Goal: Task Accomplishment & Management: Use online tool/utility

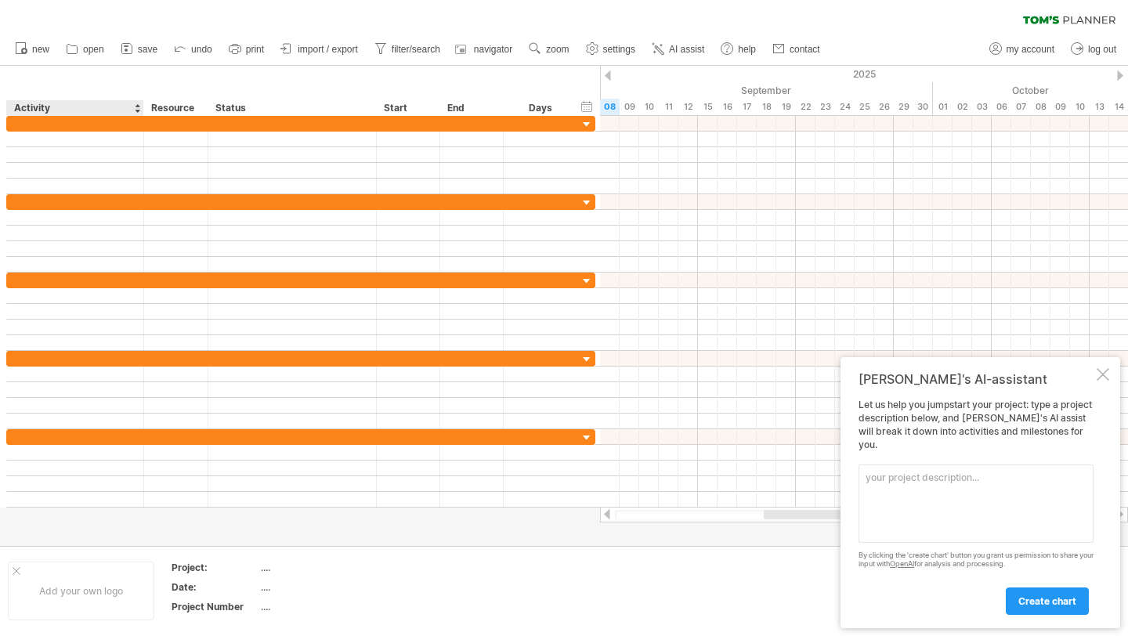
click at [60, 100] on div "Activity" at bounding box center [74, 108] width 121 height 16
type input "********"
click at [584, 103] on div "hide start/end/duration show start/end/duration" at bounding box center [587, 106] width 15 height 16
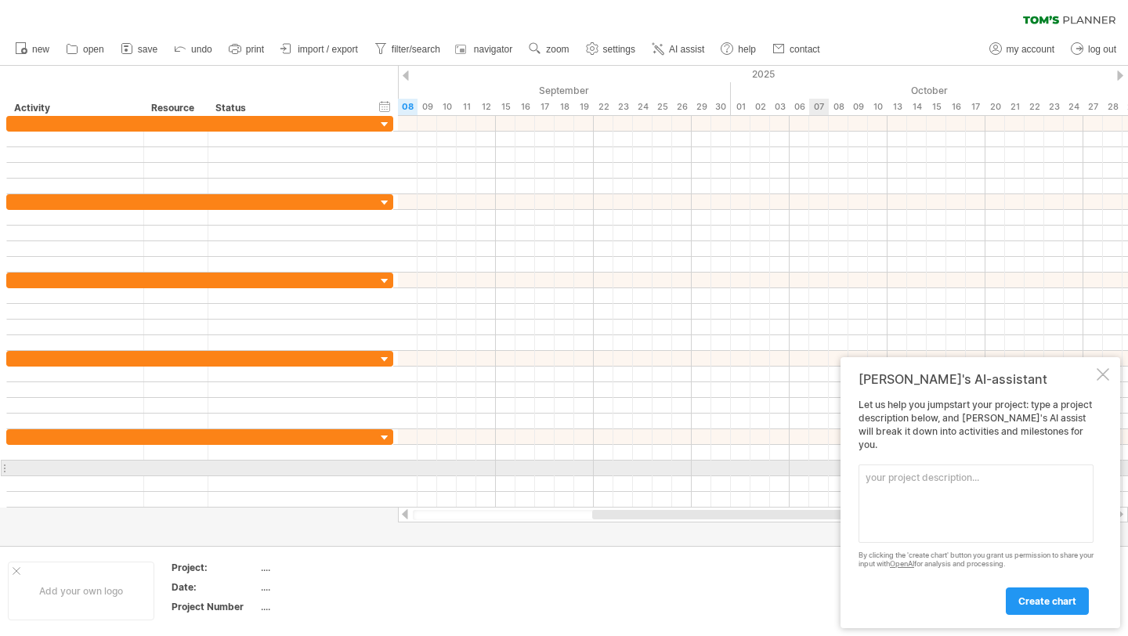
click at [894, 475] on textarea at bounding box center [975, 503] width 235 height 78
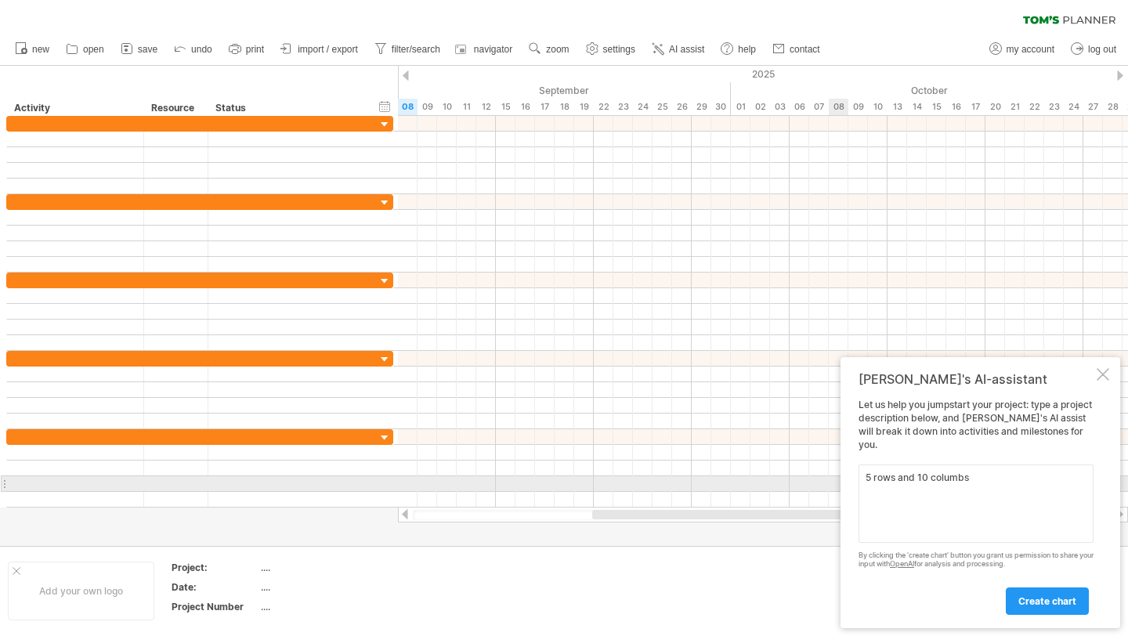
click at [975, 479] on textarea "5 rows and 10 columbs" at bounding box center [975, 503] width 235 height 78
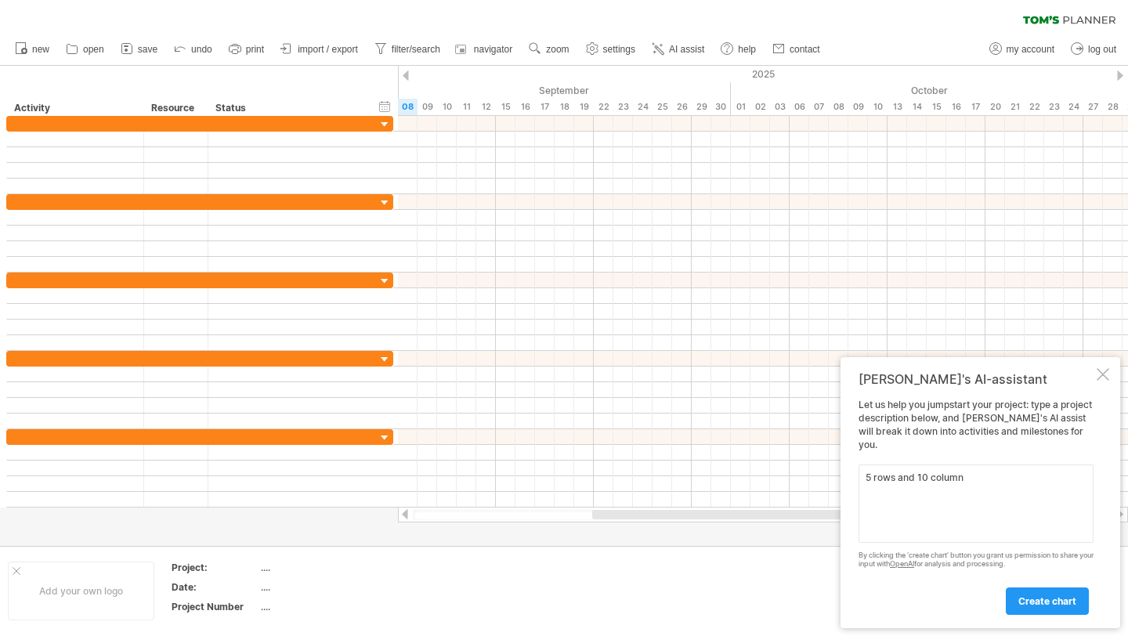
type textarea "5 rows and 10 columns"
click at [1047, 607] on link "create chart" at bounding box center [1047, 600] width 83 height 27
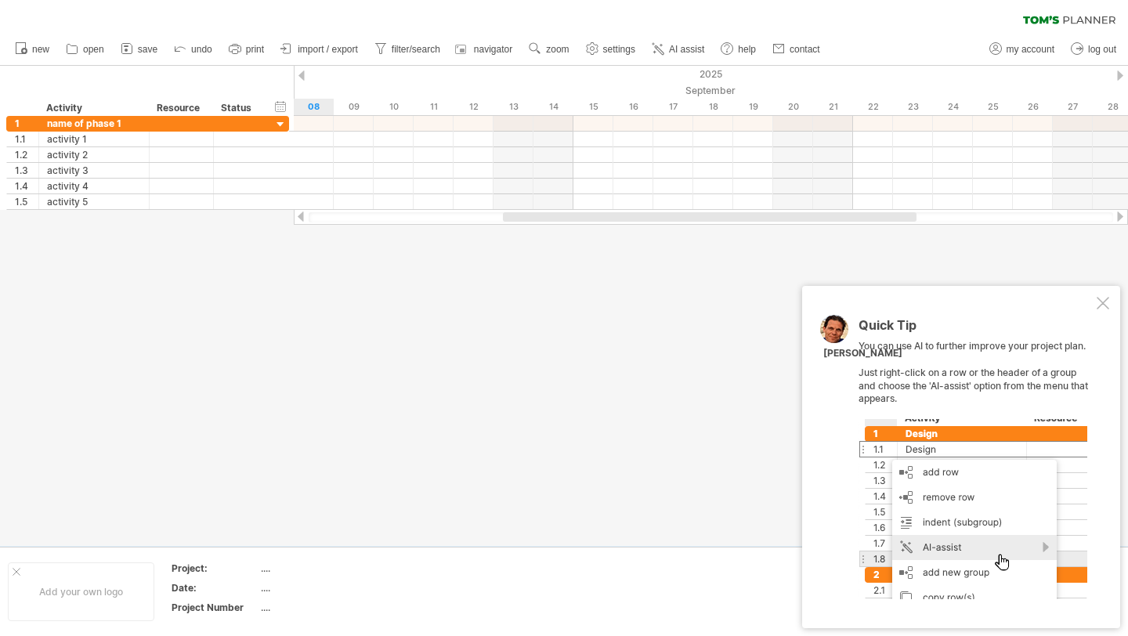
click at [1105, 309] on div at bounding box center [1102, 303] width 13 height 13
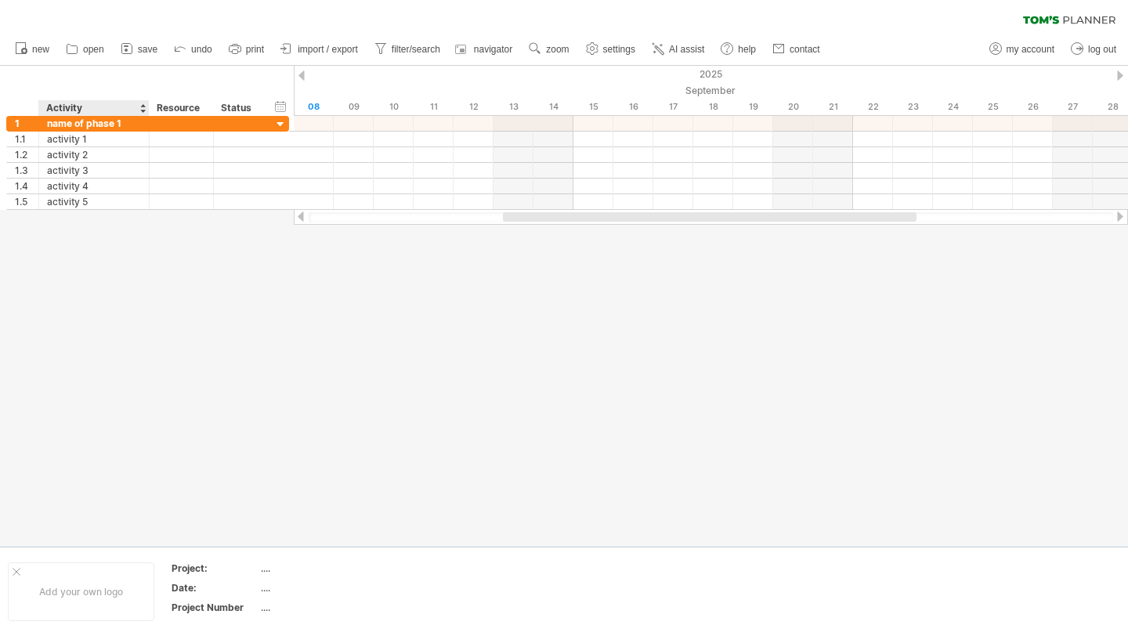
click at [94, 107] on div "Activity" at bounding box center [93, 108] width 94 height 16
type input "**********"
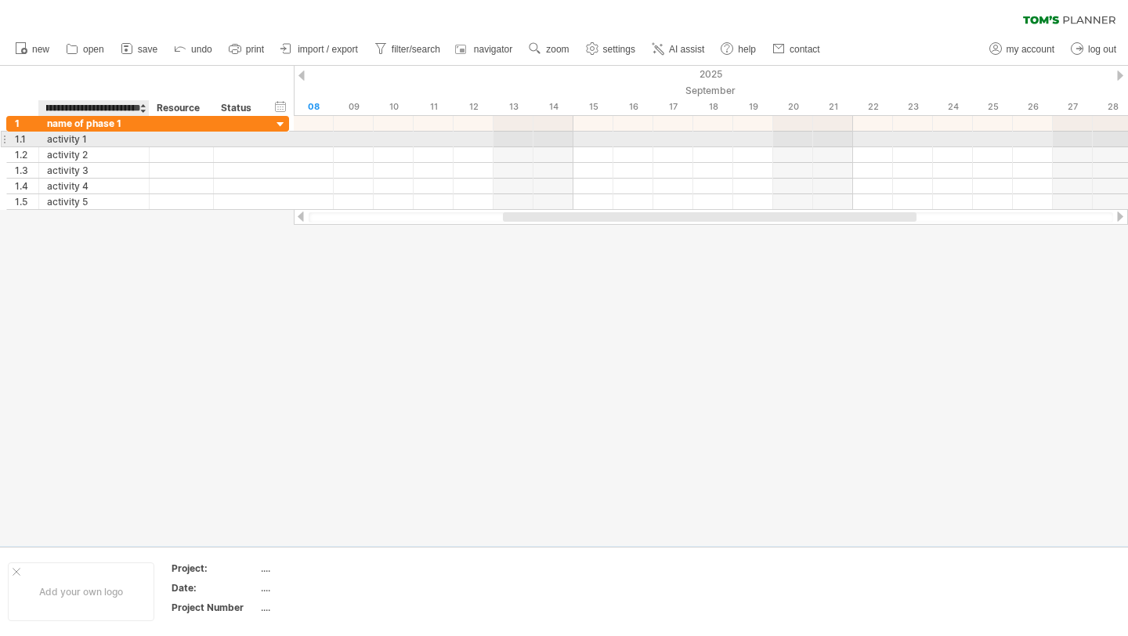
click at [133, 141] on div "activity 1" at bounding box center [94, 139] width 94 height 15
type input "*"
type input "********"
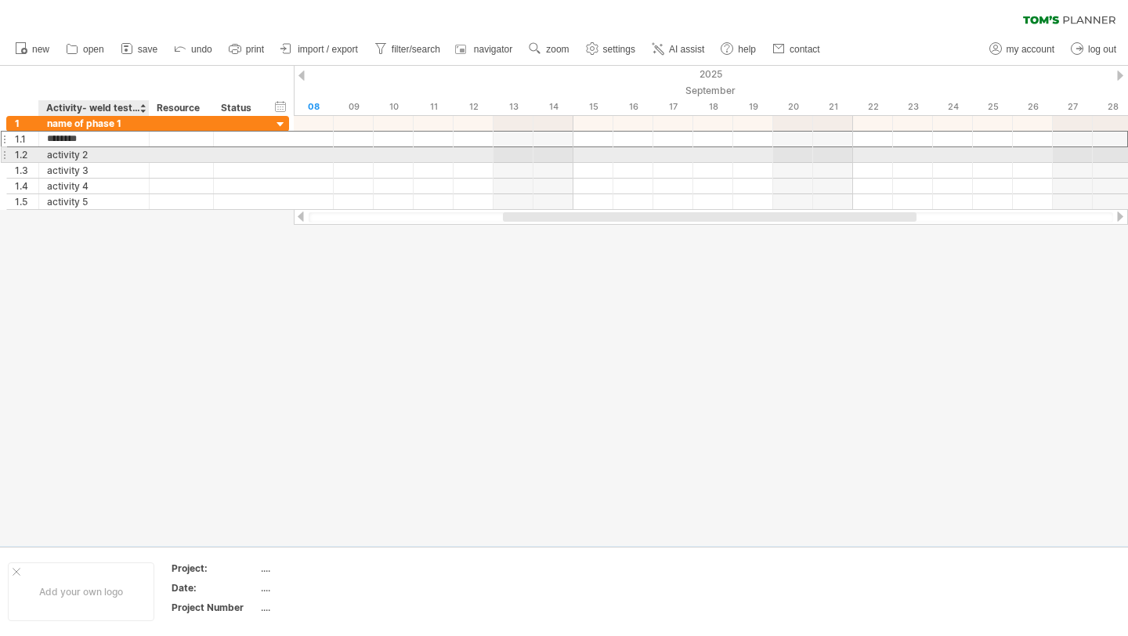
click at [95, 154] on div "activity 2" at bounding box center [94, 154] width 94 height 15
type input "*"
type input "********"
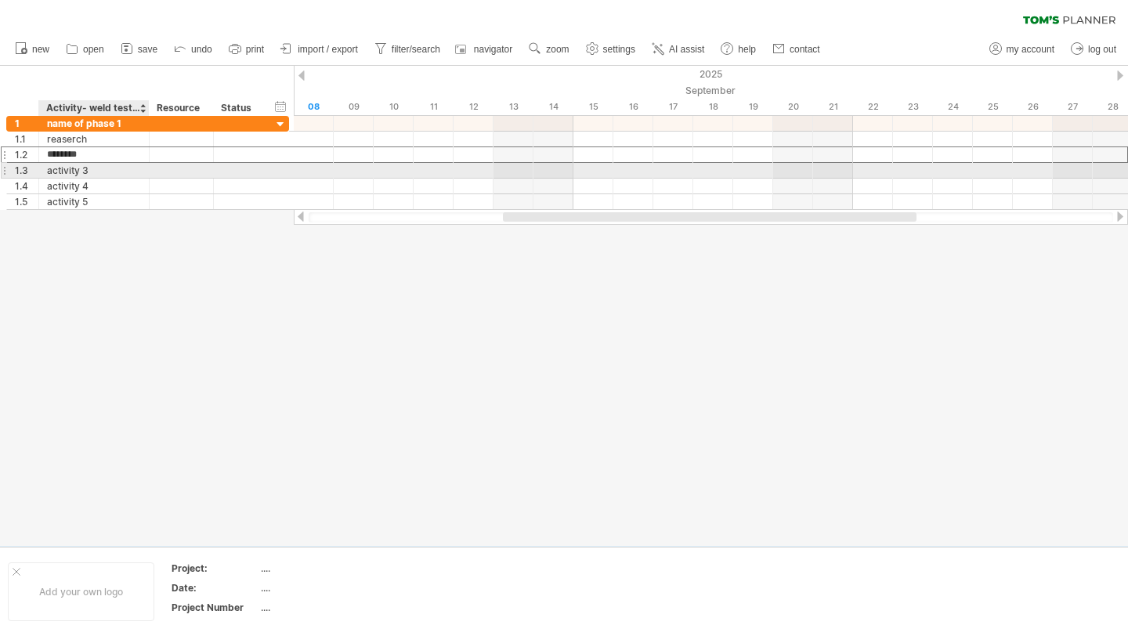
click at [96, 168] on div "activity 3" at bounding box center [94, 170] width 94 height 15
type input "*"
type input "**********"
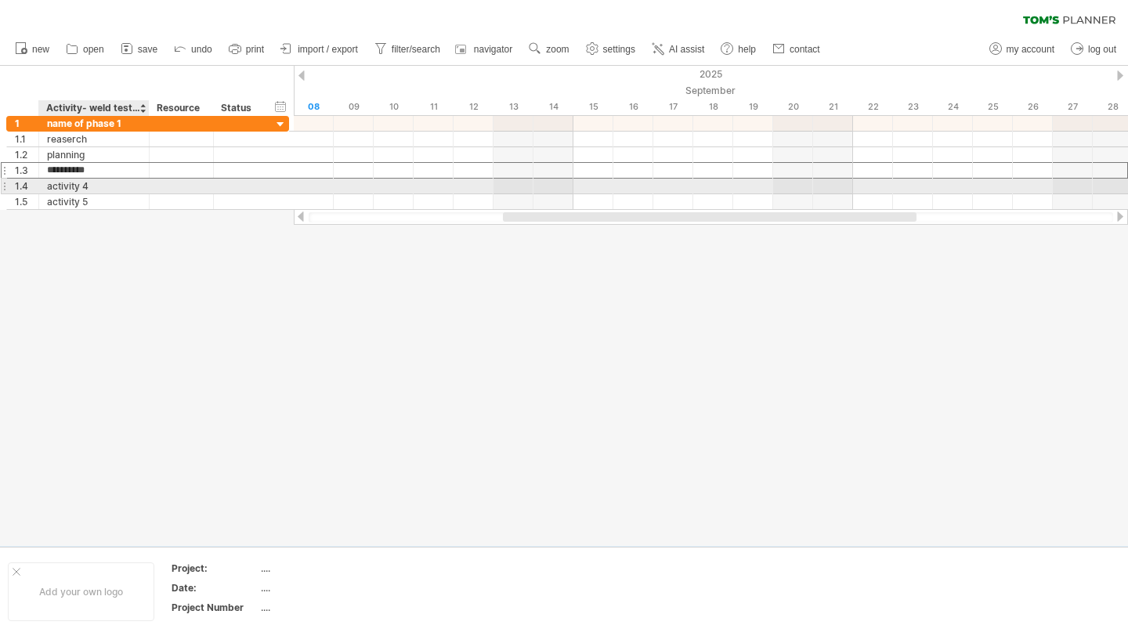
click at [109, 186] on div "activity 4" at bounding box center [94, 186] width 94 height 15
type input "*"
type input "**********"
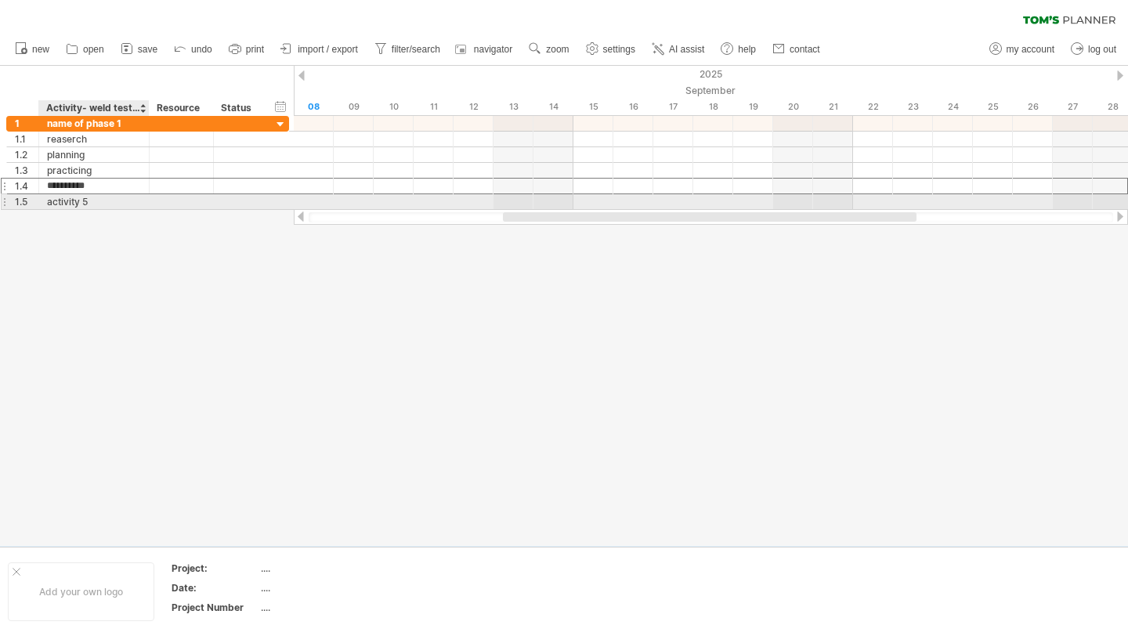
click at [95, 200] on div "activity 5" at bounding box center [94, 201] width 94 height 15
type input "*"
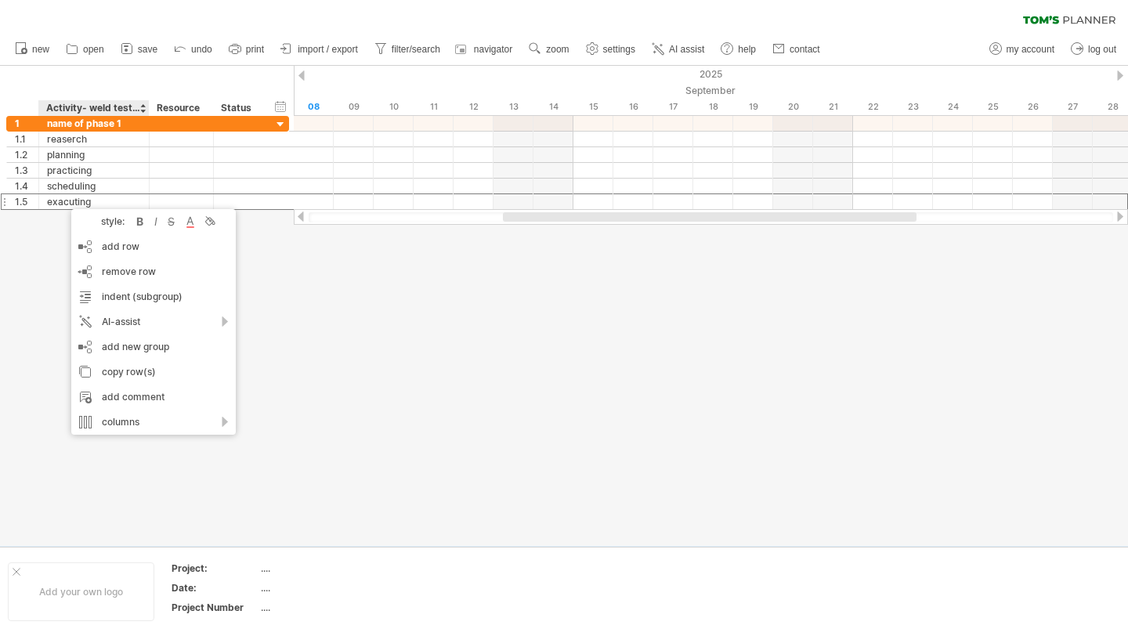
click at [38, 298] on div at bounding box center [564, 306] width 1128 height 480
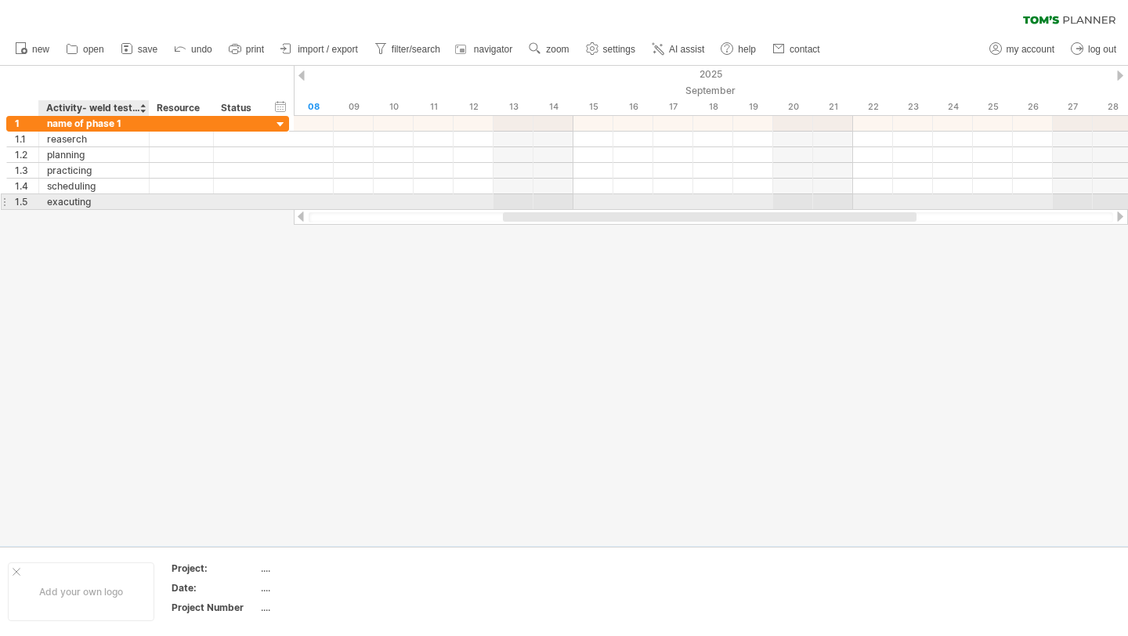
click at [104, 201] on div "exacuting" at bounding box center [94, 201] width 94 height 15
type input "*"
type input "**********"
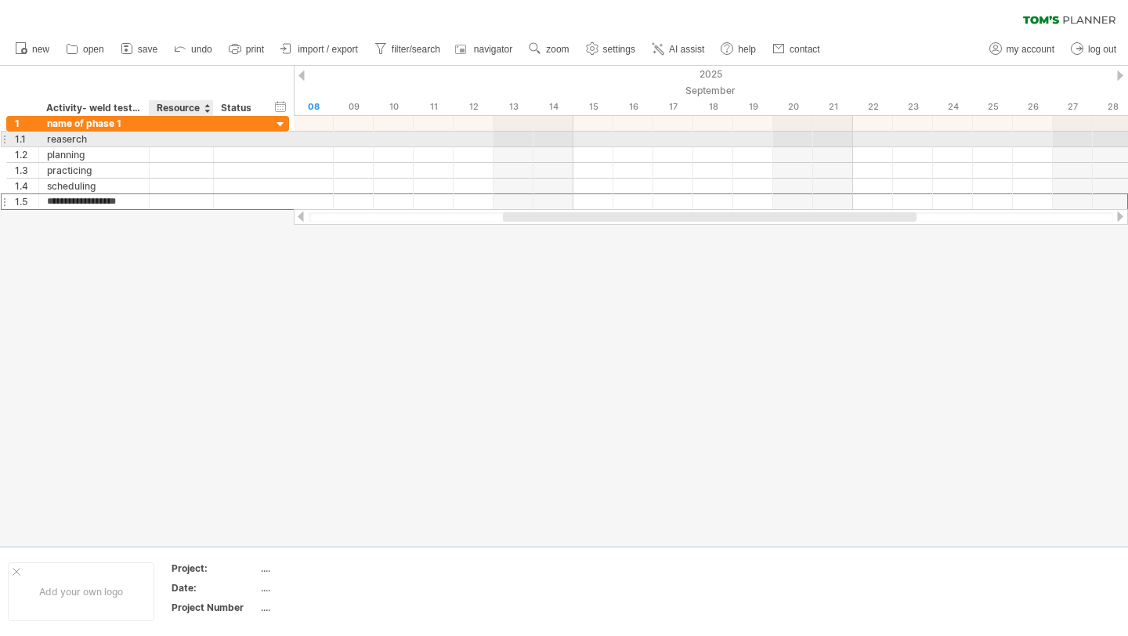
click at [169, 137] on div at bounding box center [181, 139] width 48 height 15
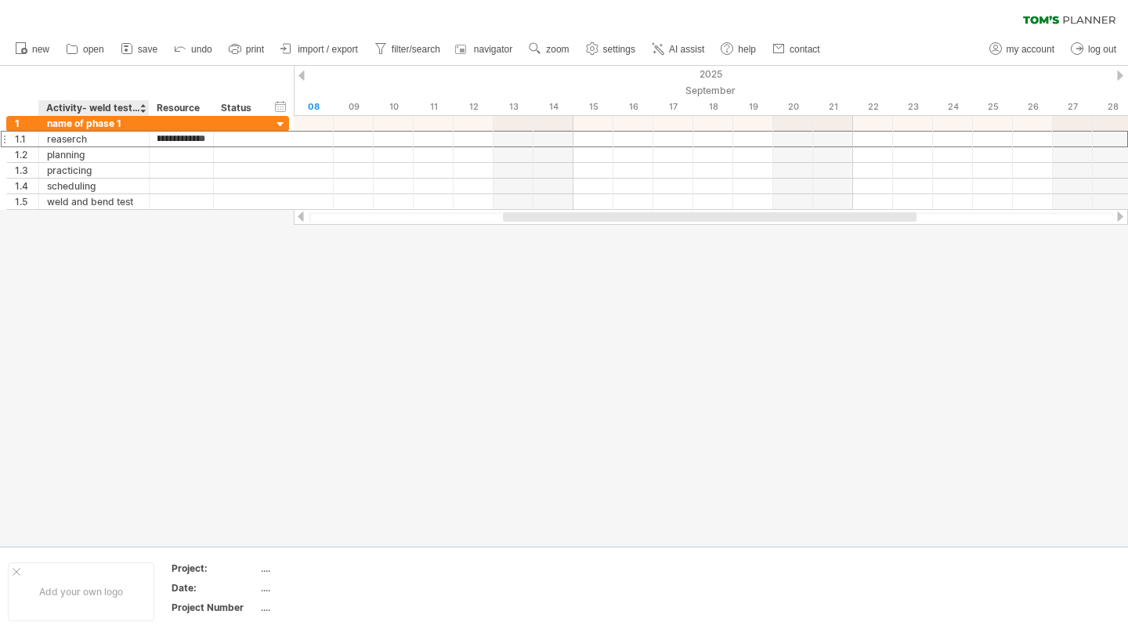
type input "**********"
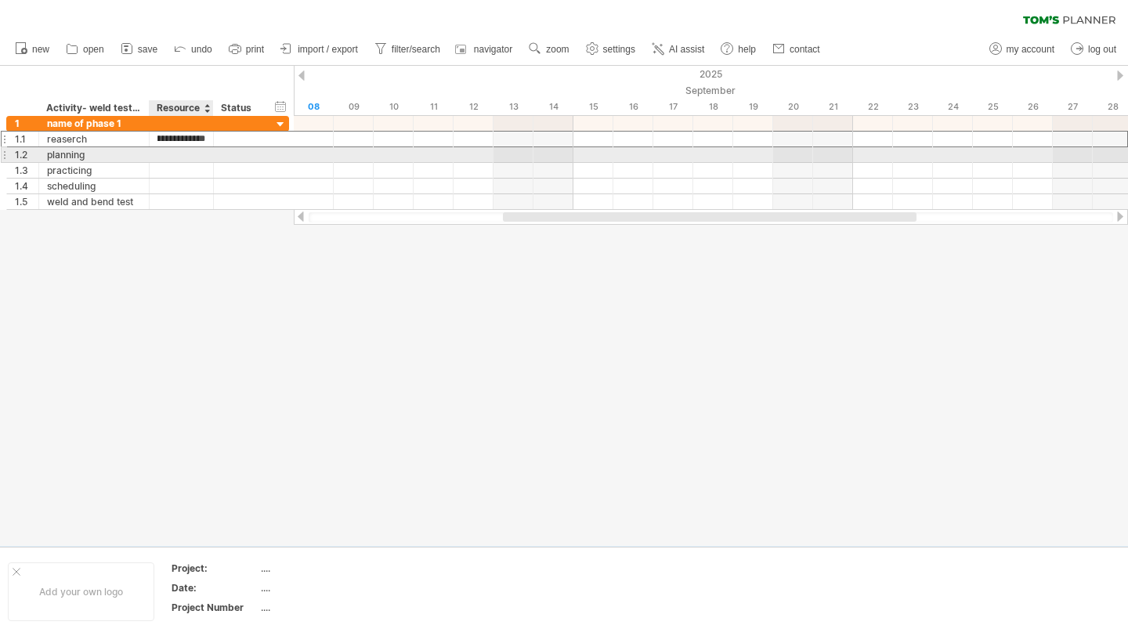
click at [177, 154] on div at bounding box center [181, 154] width 48 height 15
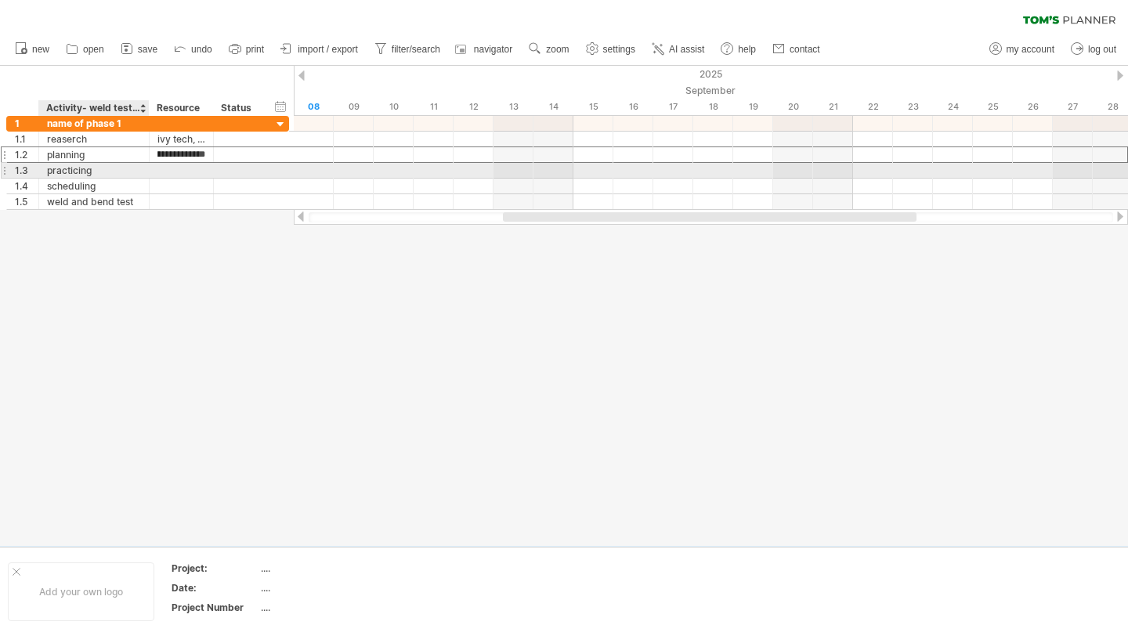
type input "**********"
click at [172, 172] on div at bounding box center [181, 170] width 48 height 15
type input "******"
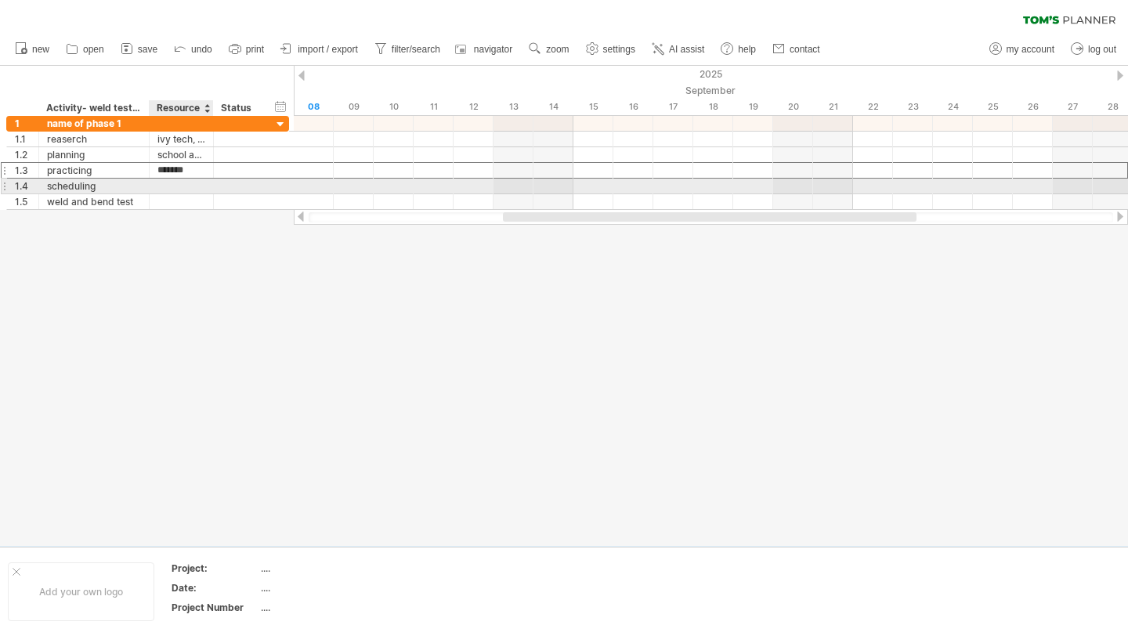
click at [164, 183] on div at bounding box center [181, 186] width 48 height 15
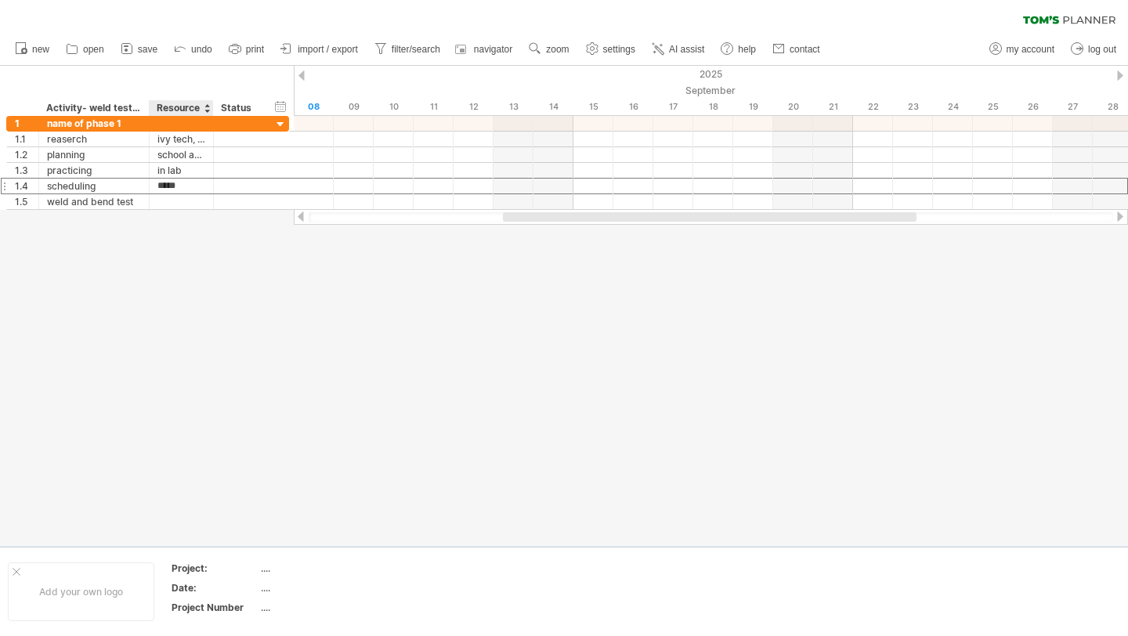
type input "******"
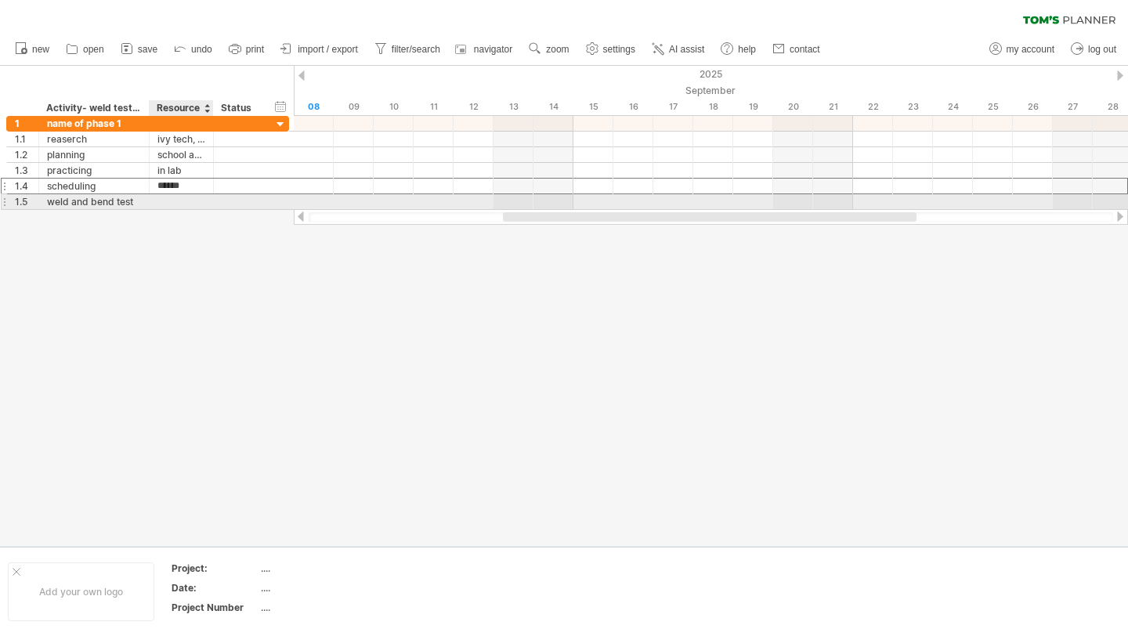
click at [175, 200] on div at bounding box center [181, 201] width 48 height 15
click at [200, 202] on div at bounding box center [181, 201] width 48 height 15
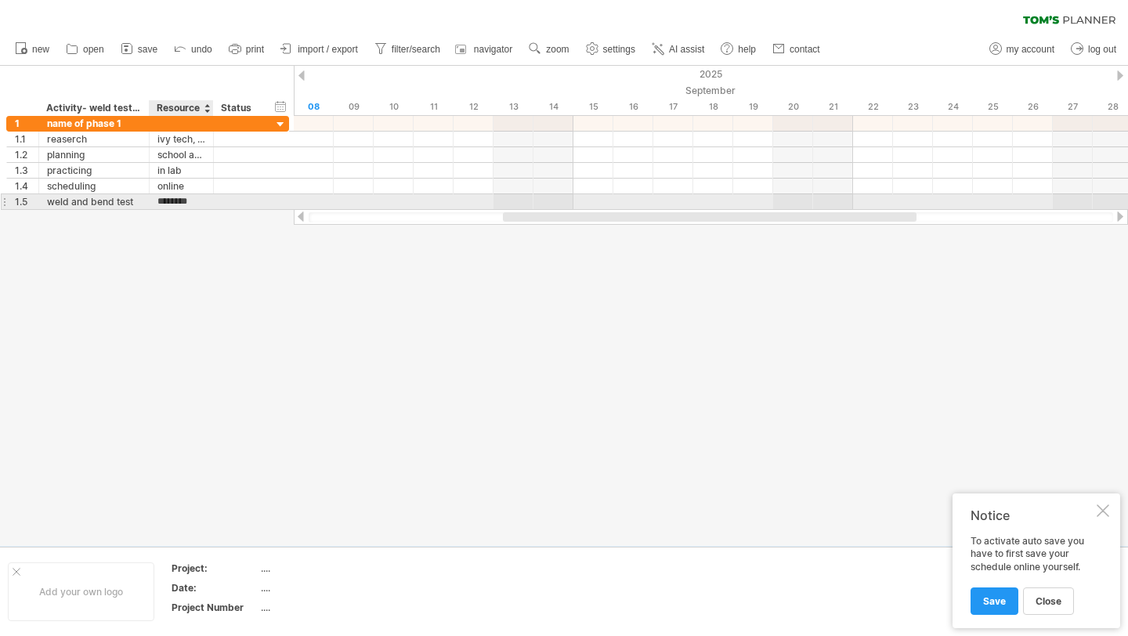
type input "*********"
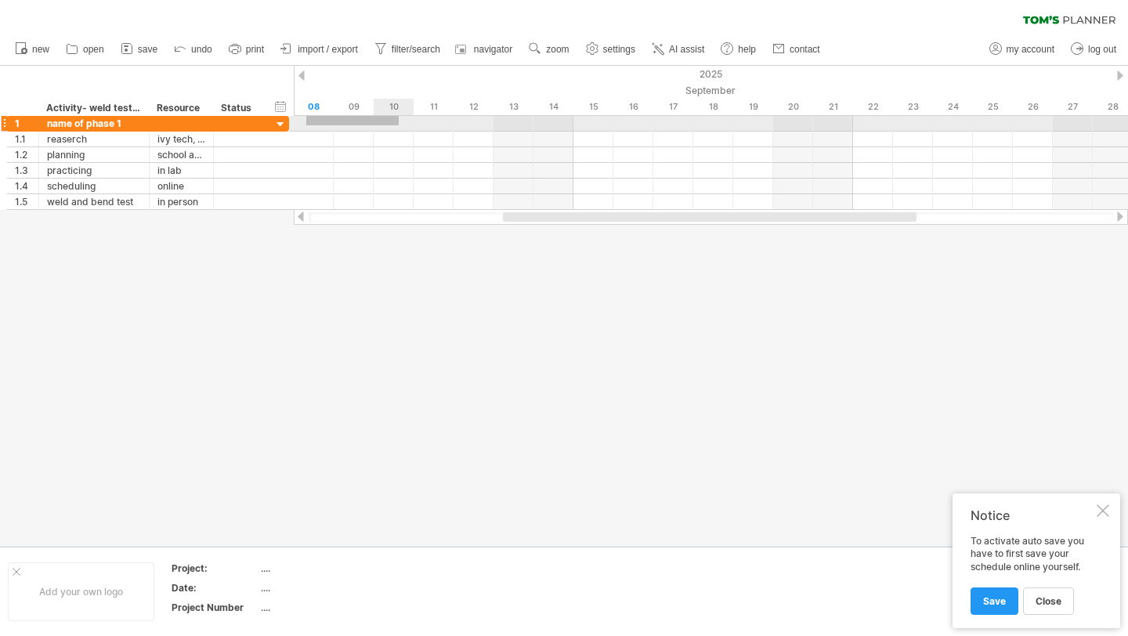
drag, startPoint x: 306, startPoint y: 125, endPoint x: 399, endPoint y: 116, distance: 92.9
click at [399, 116] on div at bounding box center [711, 124] width 834 height 16
click at [313, 125] on div at bounding box center [711, 124] width 834 height 16
click at [346, 126] on div at bounding box center [711, 124] width 834 height 16
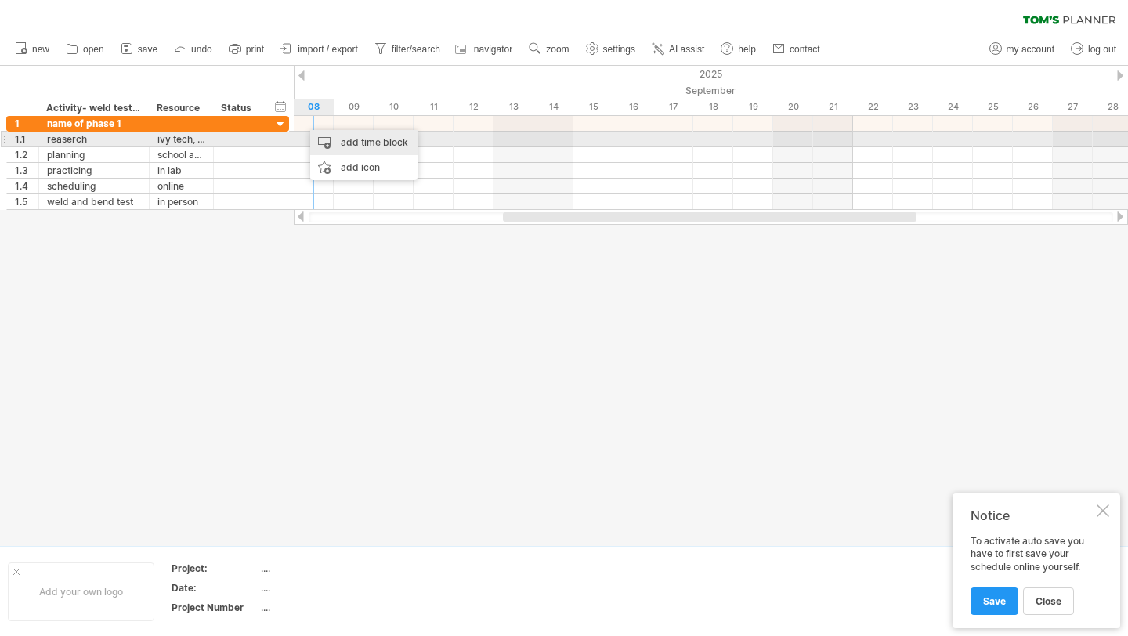
click at [336, 134] on div "add time block" at bounding box center [363, 142] width 107 height 25
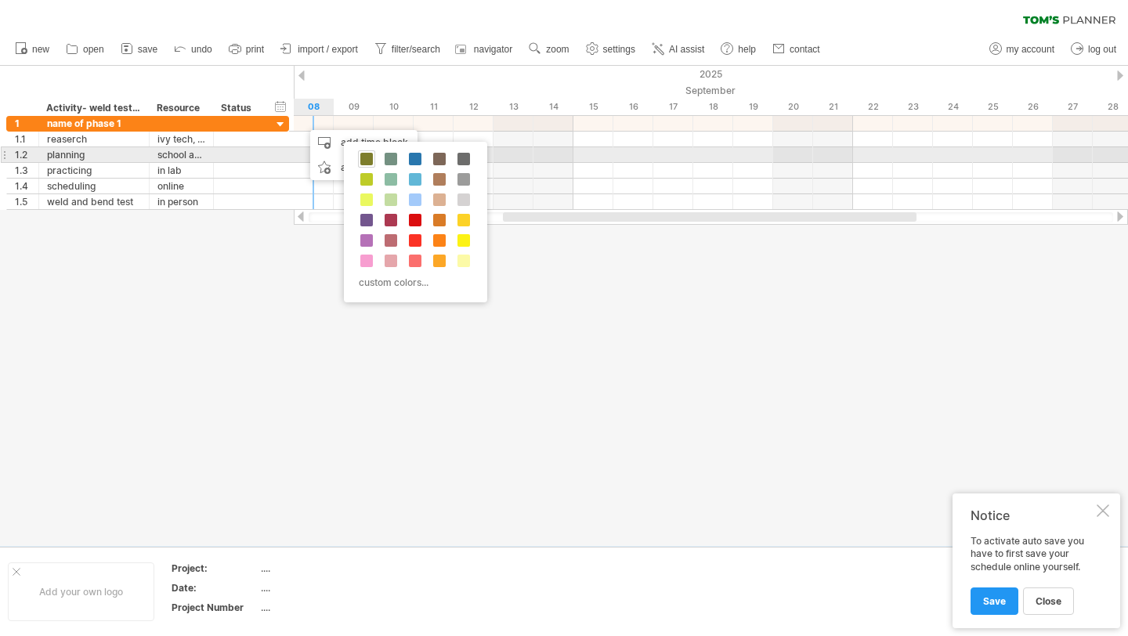
click at [369, 158] on span at bounding box center [366, 159] width 13 height 13
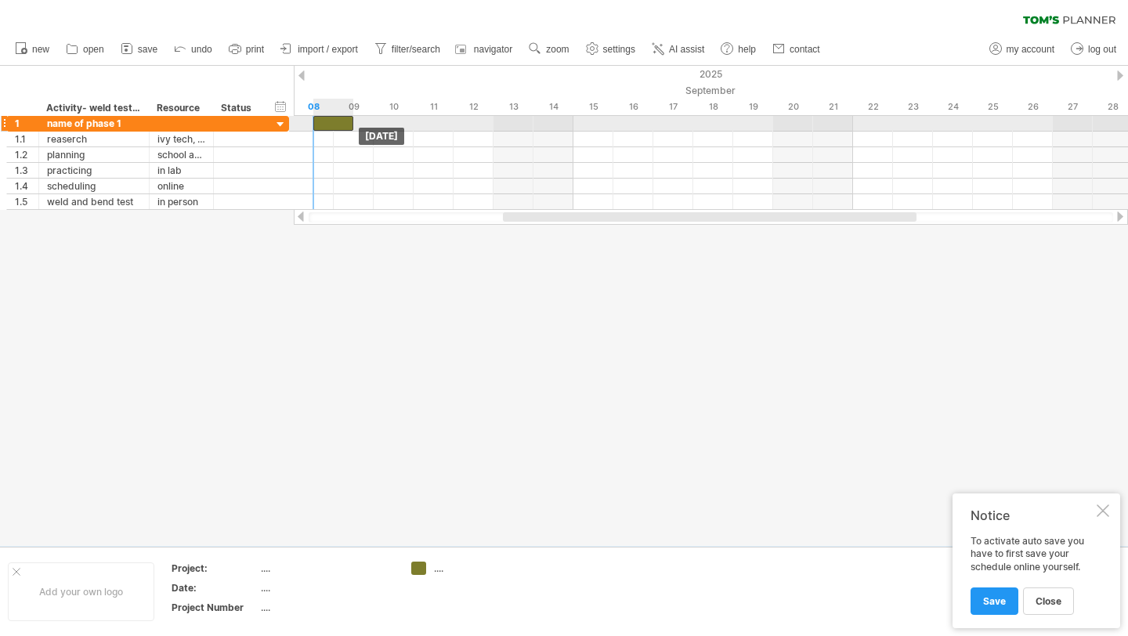
drag, startPoint x: 329, startPoint y: 125, endPoint x: 347, endPoint y: 130, distance: 18.8
click at [347, 130] on div "[DATE] [DATE]" at bounding box center [711, 163] width 834 height 94
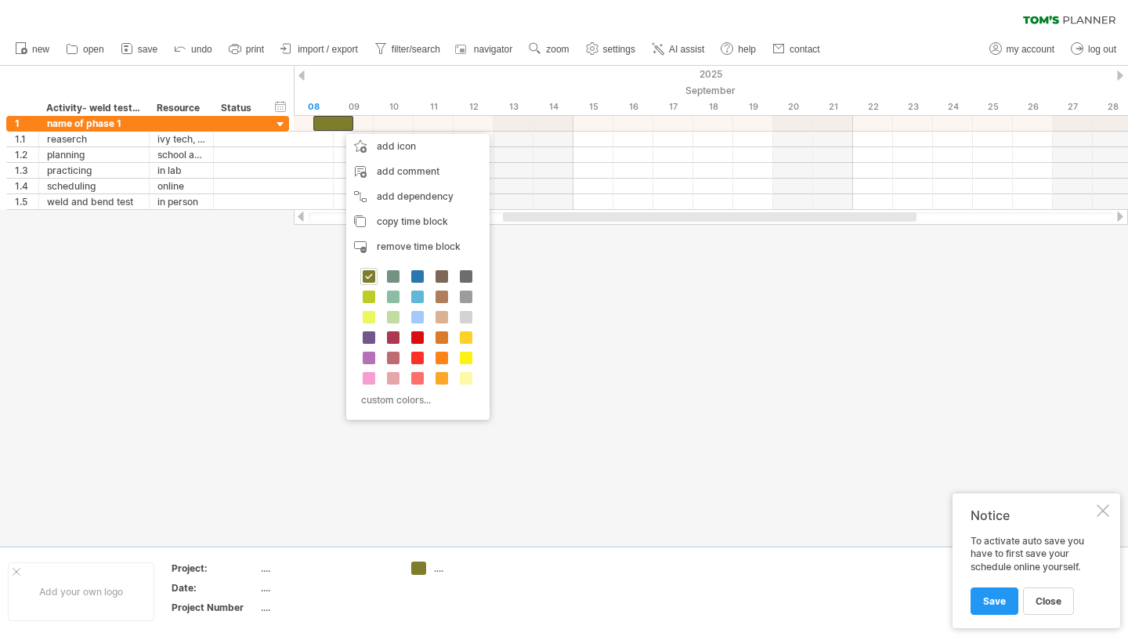
click at [309, 274] on div at bounding box center [564, 306] width 1128 height 480
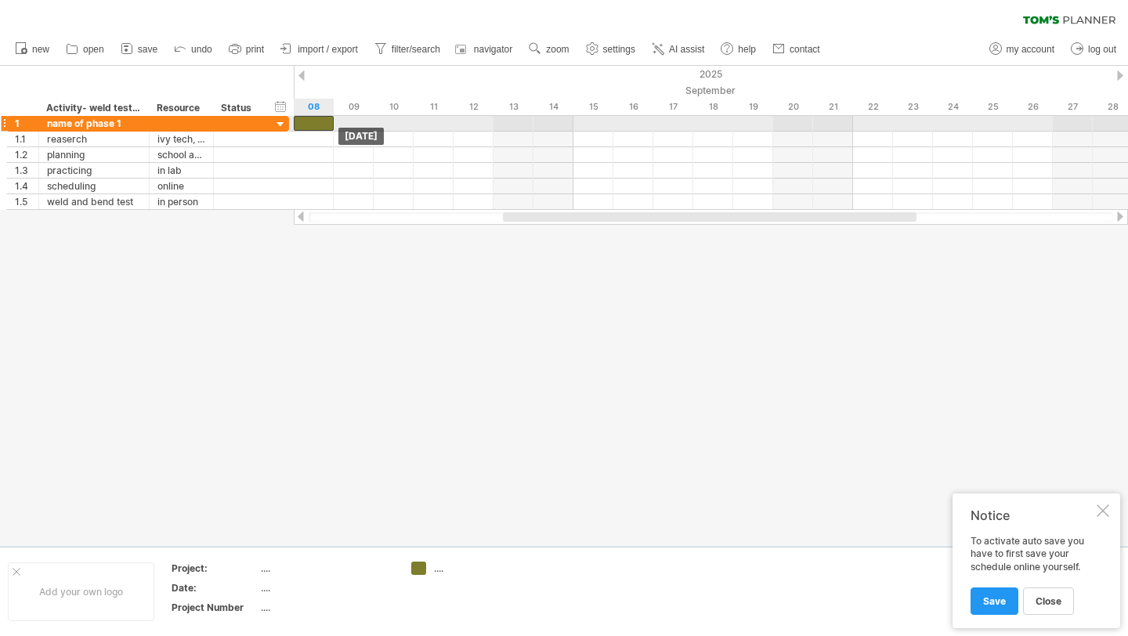
drag, startPoint x: 335, startPoint y: 125, endPoint x: 319, endPoint y: 129, distance: 17.1
click at [319, 129] on div "[DATE] [DATE]" at bounding box center [711, 163] width 834 height 94
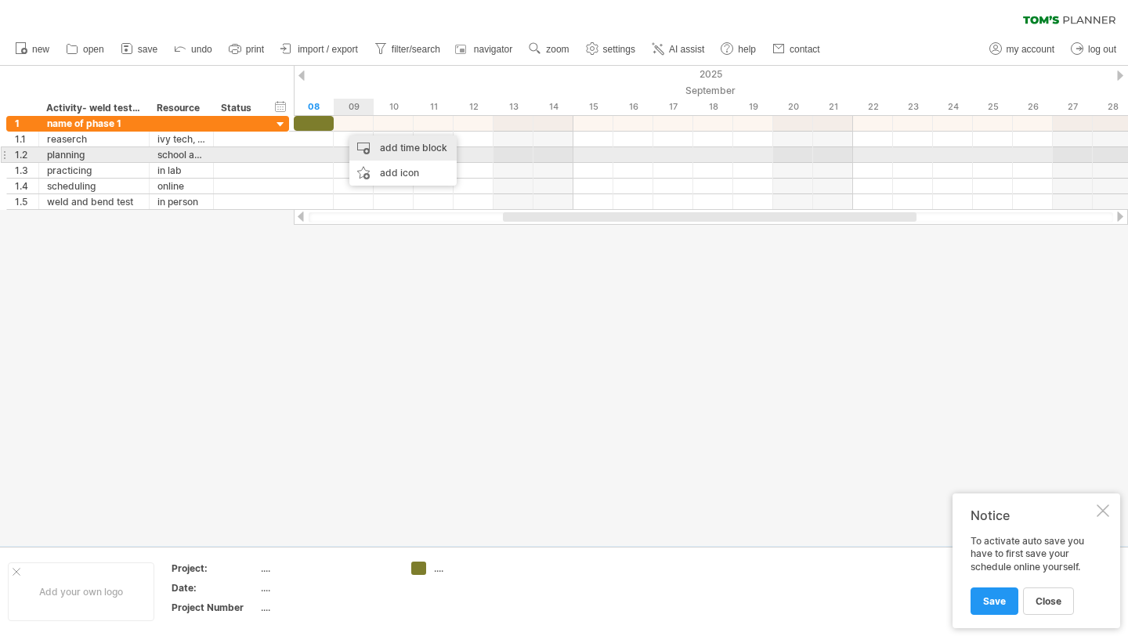
click at [369, 151] on div "add time block" at bounding box center [402, 147] width 107 height 25
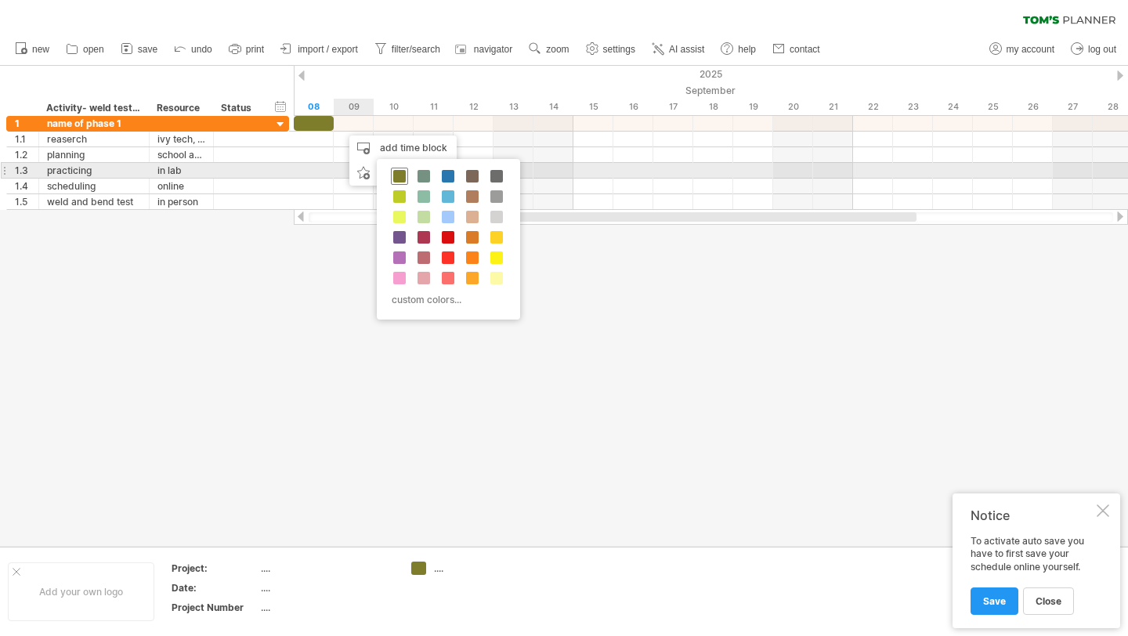
click at [393, 170] on span at bounding box center [399, 176] width 13 height 13
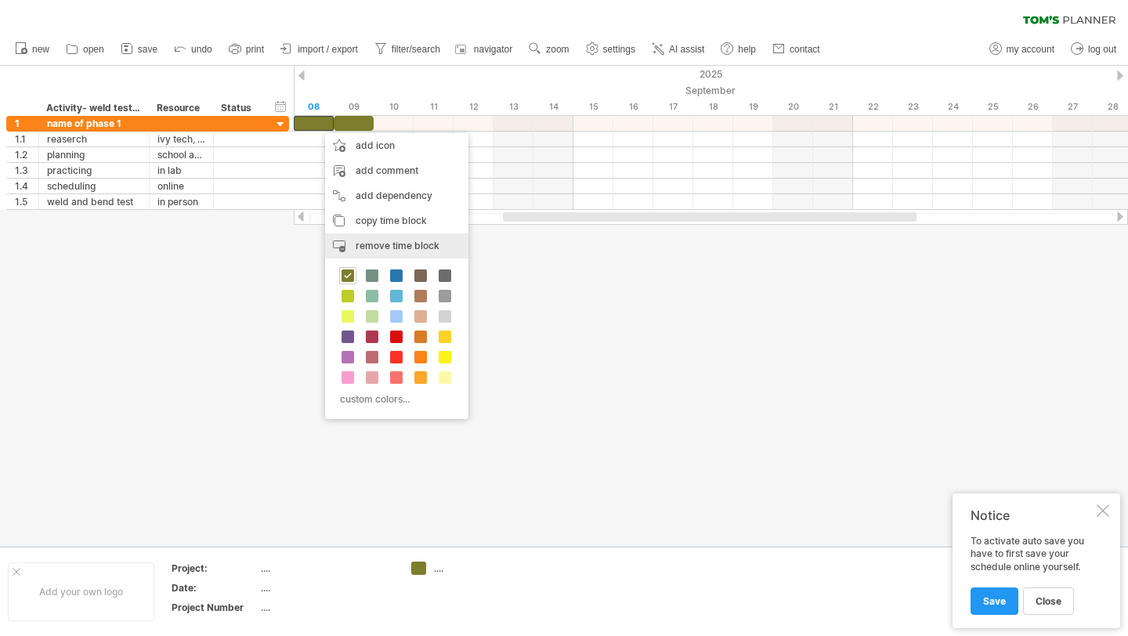
click at [372, 238] on div "remove time block remove selected items" at bounding box center [396, 245] width 143 height 25
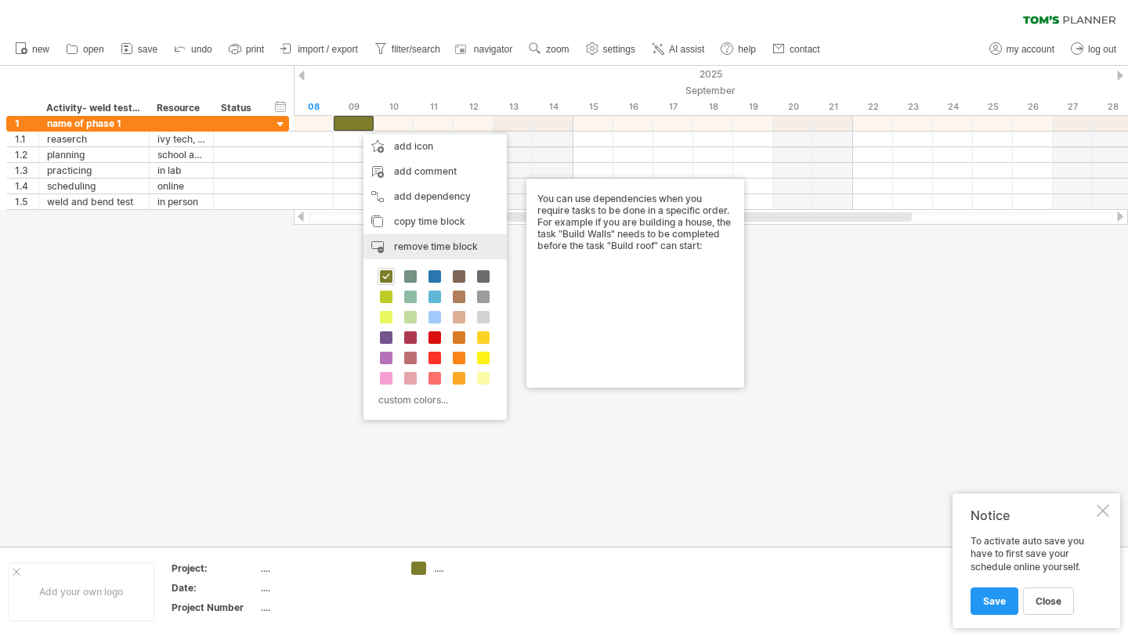
click at [390, 238] on div "remove time block remove selected items" at bounding box center [434, 246] width 143 height 25
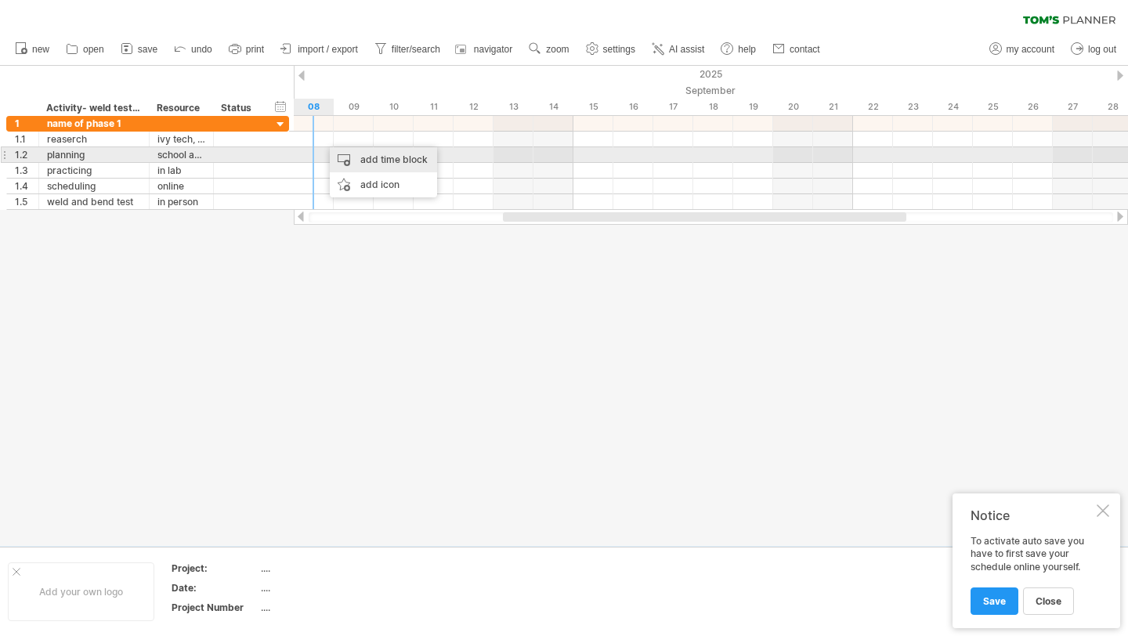
click at [345, 160] on div "add time block" at bounding box center [383, 159] width 107 height 25
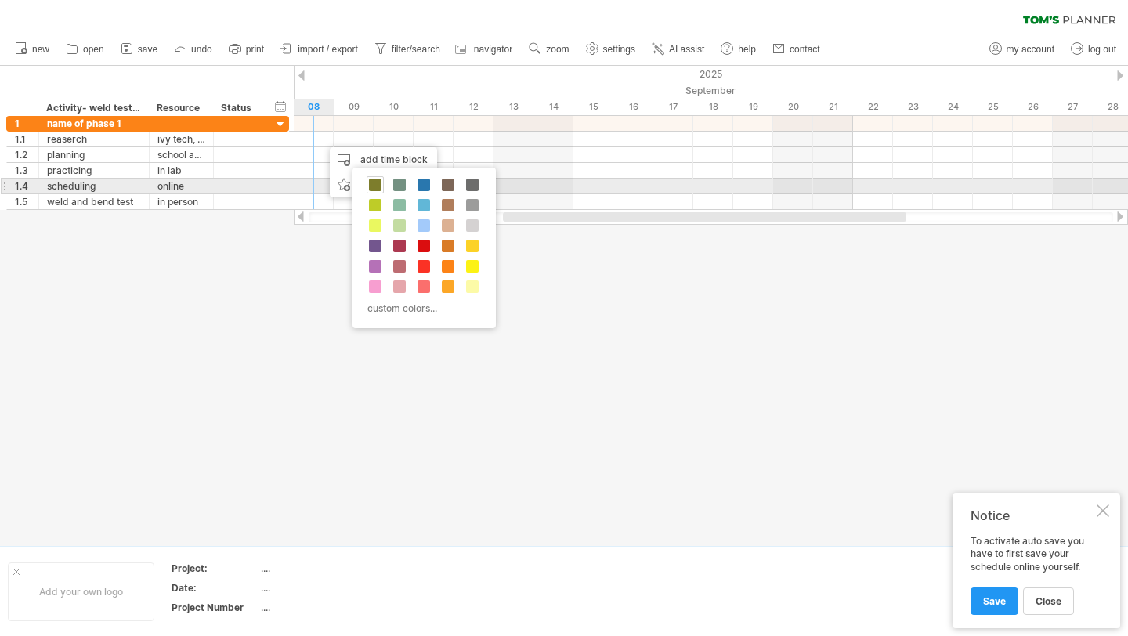
click at [375, 182] on span at bounding box center [375, 185] width 13 height 13
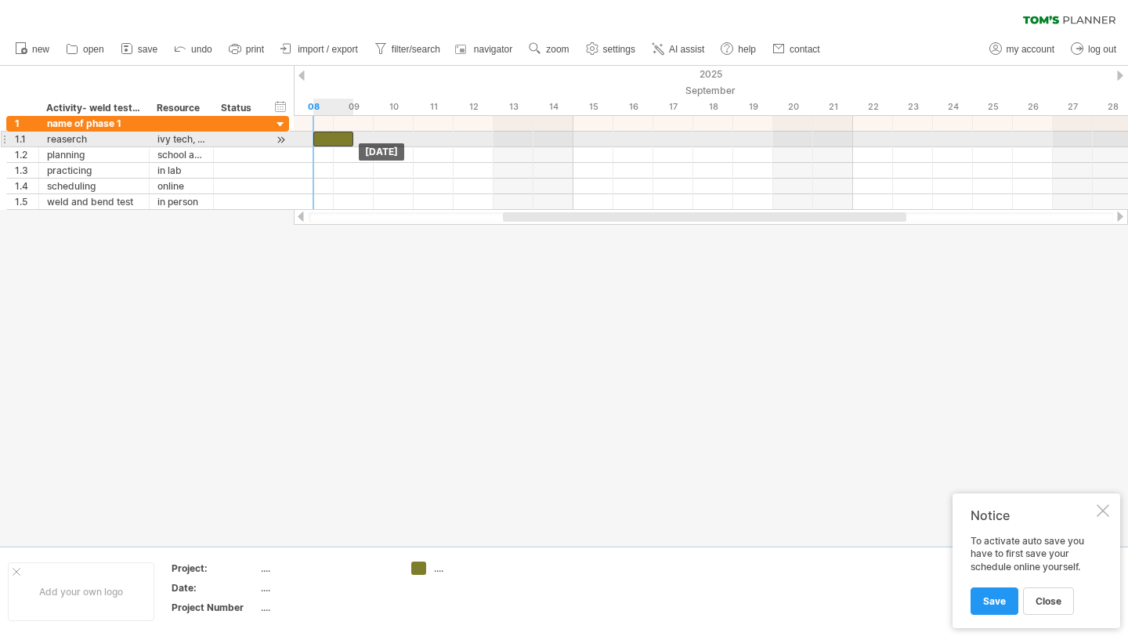
click at [325, 136] on div at bounding box center [333, 139] width 40 height 15
drag, startPoint x: 325, startPoint y: 136, endPoint x: 309, endPoint y: 136, distance: 15.7
click at [309, 136] on div at bounding box center [314, 139] width 40 height 15
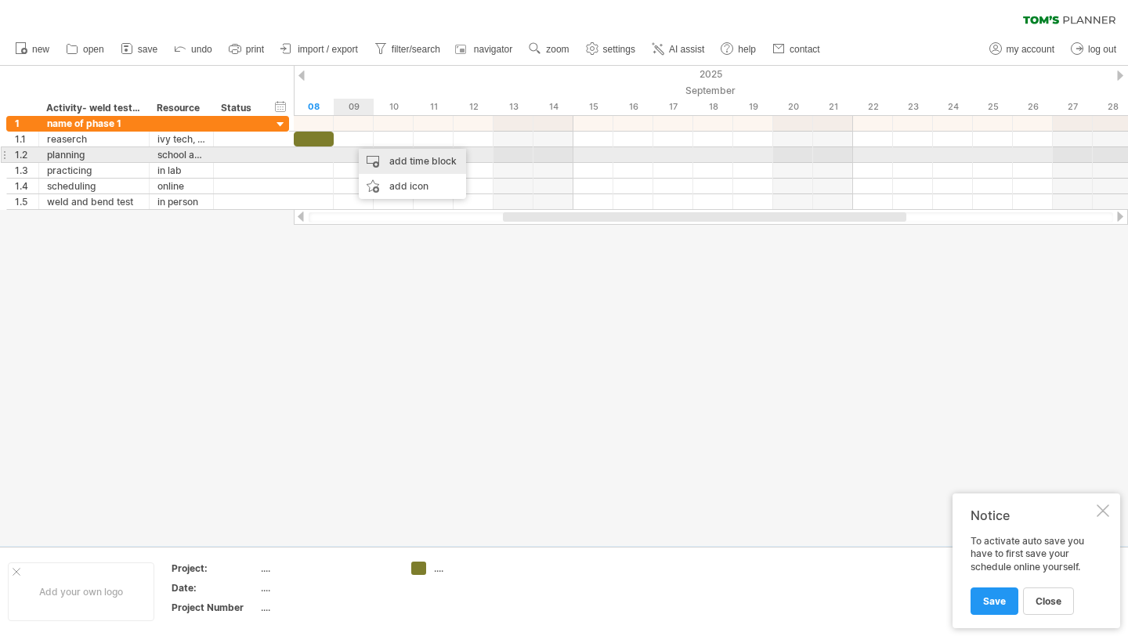
click at [371, 157] on div "add time block" at bounding box center [412, 161] width 107 height 25
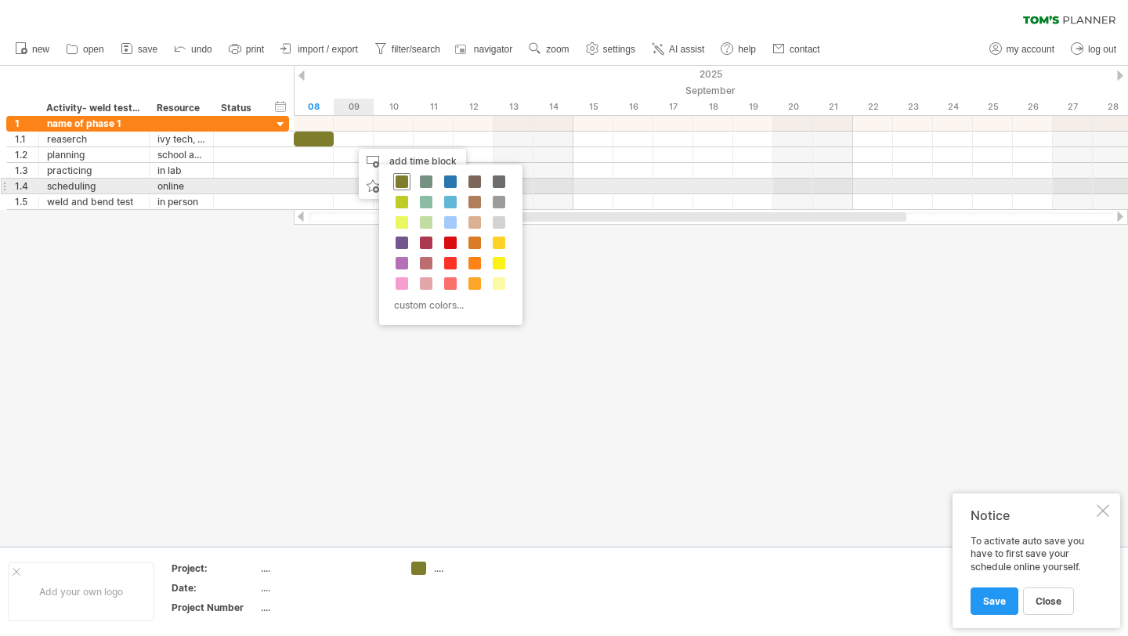
click at [399, 179] on span at bounding box center [402, 181] width 13 height 13
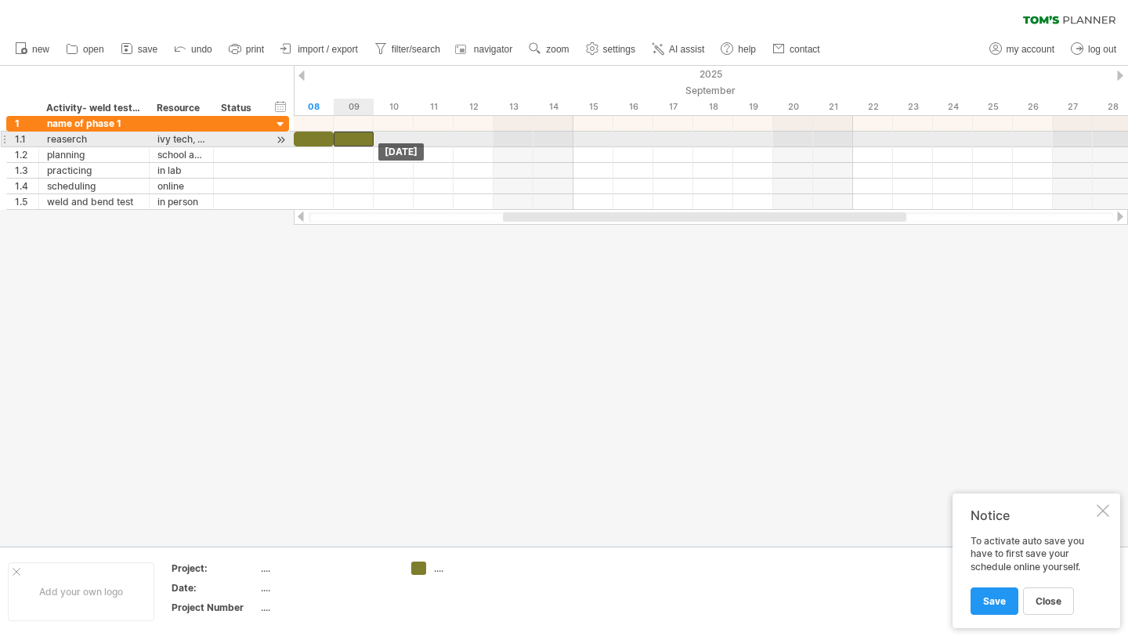
drag, startPoint x: 374, startPoint y: 137, endPoint x: 356, endPoint y: 137, distance: 18.0
click at [356, 137] on div at bounding box center [354, 139] width 40 height 15
click at [416, 147] on div "add time block" at bounding box center [452, 158] width 107 height 25
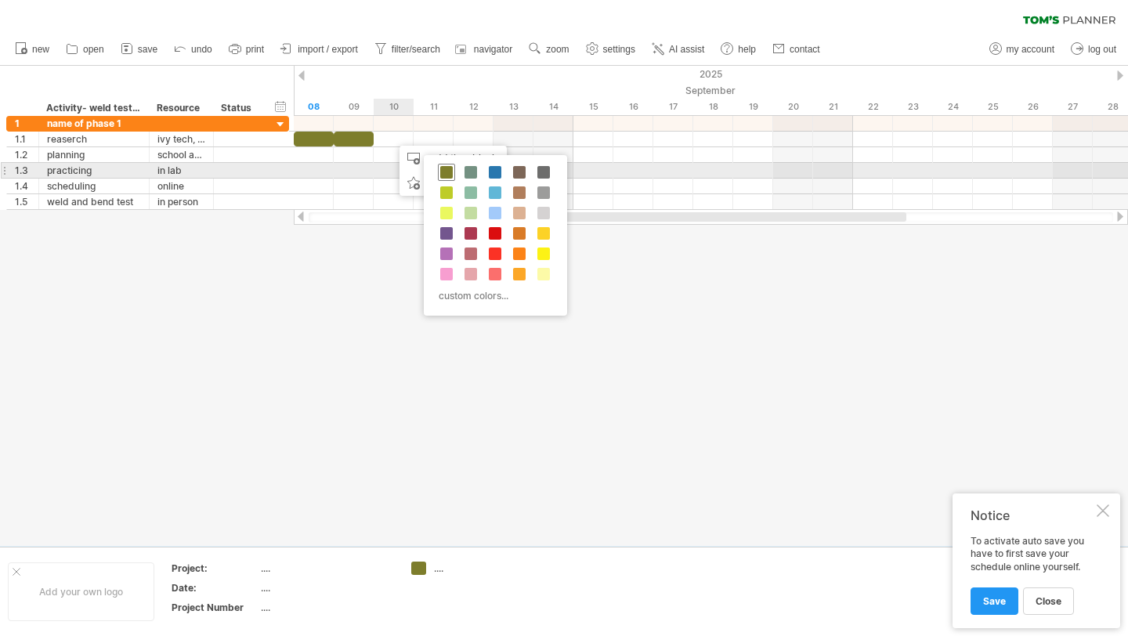
click at [446, 170] on span at bounding box center [446, 172] width 13 height 13
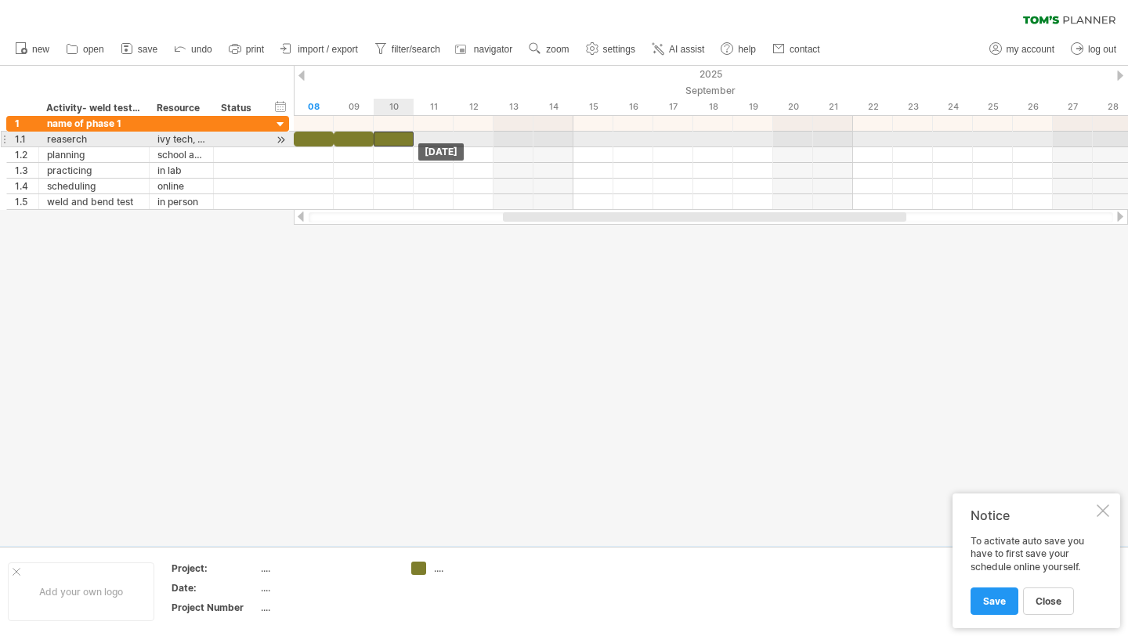
drag, startPoint x: 417, startPoint y: 138, endPoint x: 403, endPoint y: 139, distance: 13.3
click at [403, 139] on div at bounding box center [394, 139] width 40 height 15
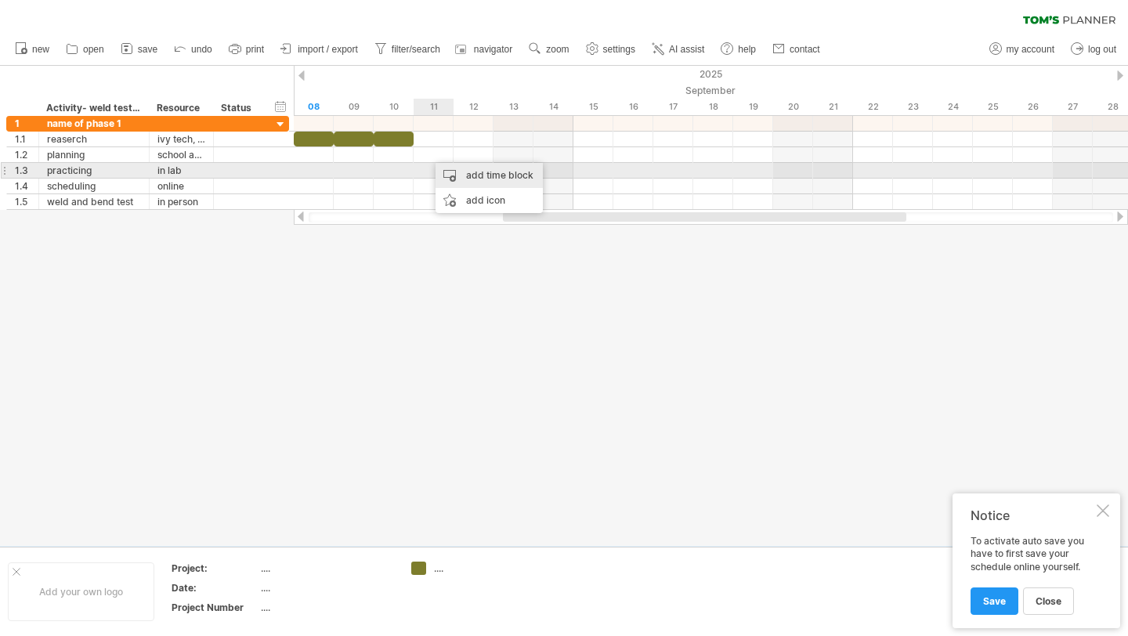
click at [449, 172] on div "add time block" at bounding box center [488, 175] width 107 height 25
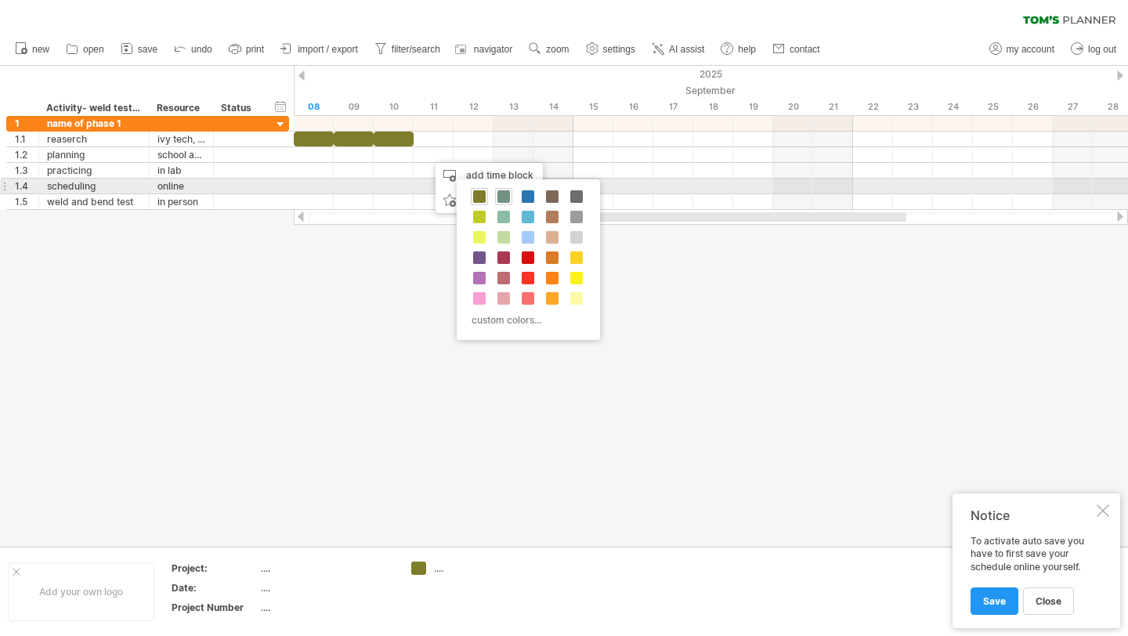
click at [506, 190] on span at bounding box center [503, 196] width 13 height 13
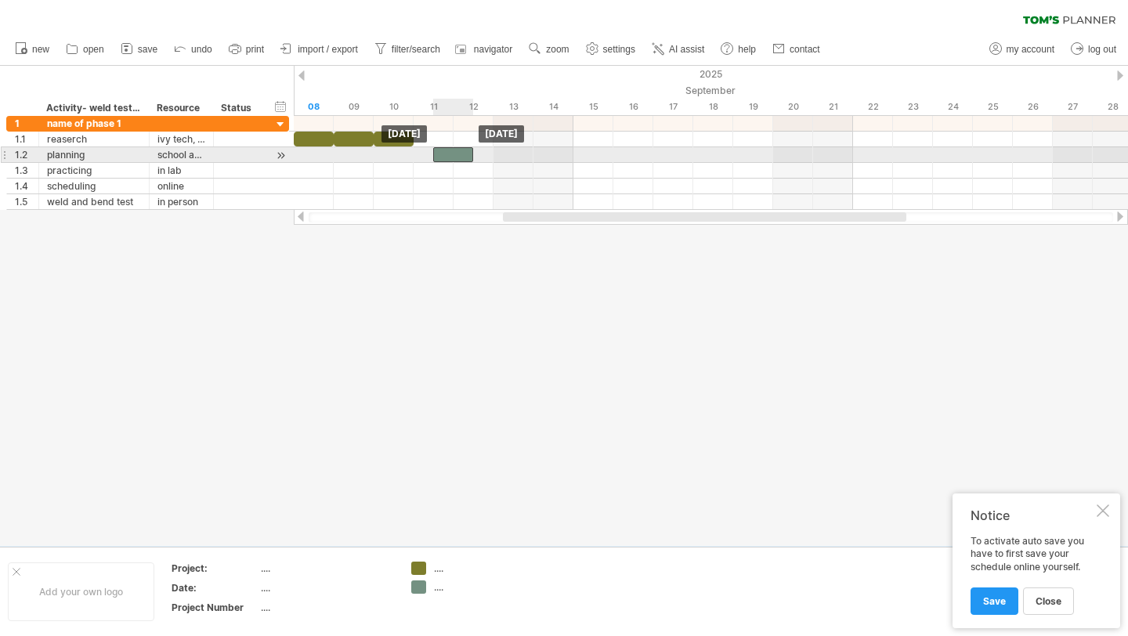
drag, startPoint x: 463, startPoint y: 154, endPoint x: 448, endPoint y: 154, distance: 14.9
click at [448, 154] on div at bounding box center [453, 154] width 40 height 15
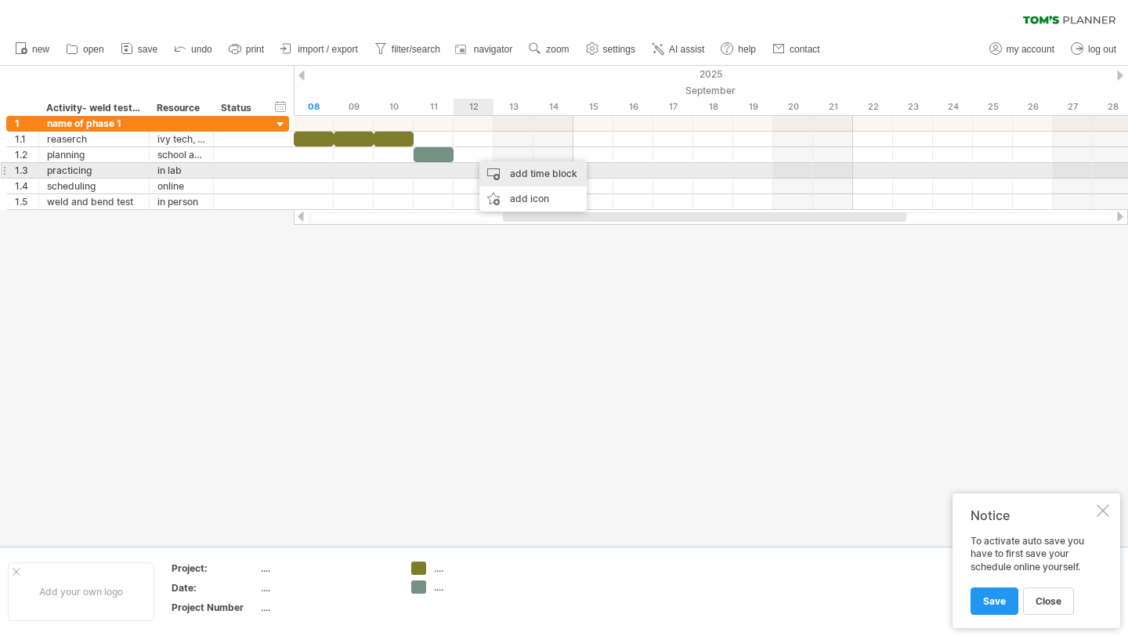
click at [499, 168] on div "add time block" at bounding box center [532, 173] width 107 height 25
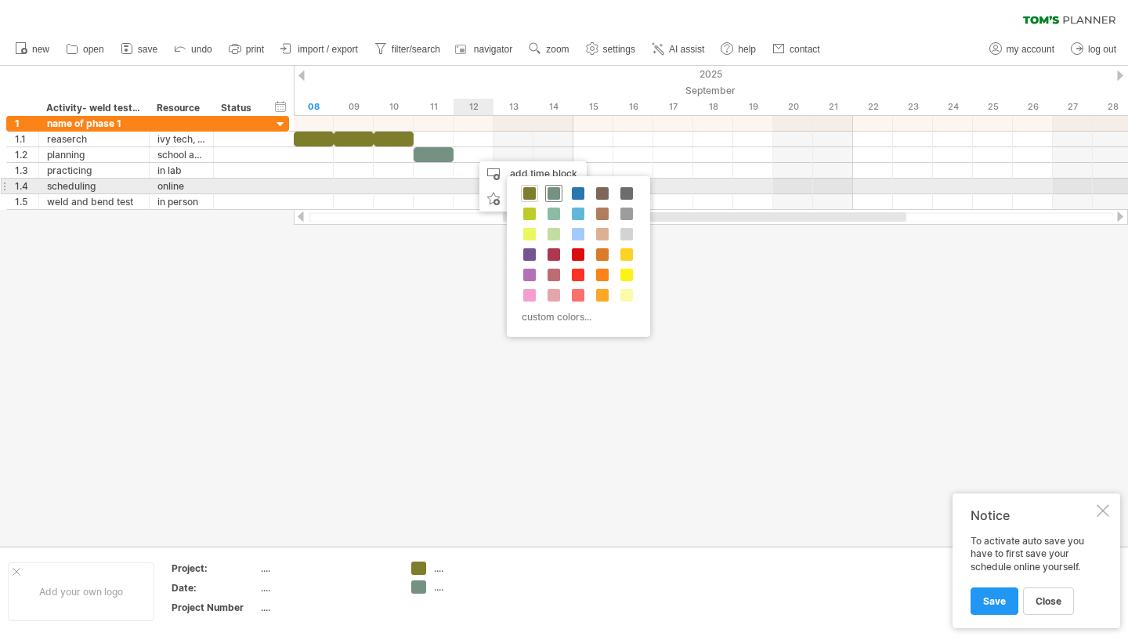
click at [548, 190] on span at bounding box center [553, 193] width 13 height 13
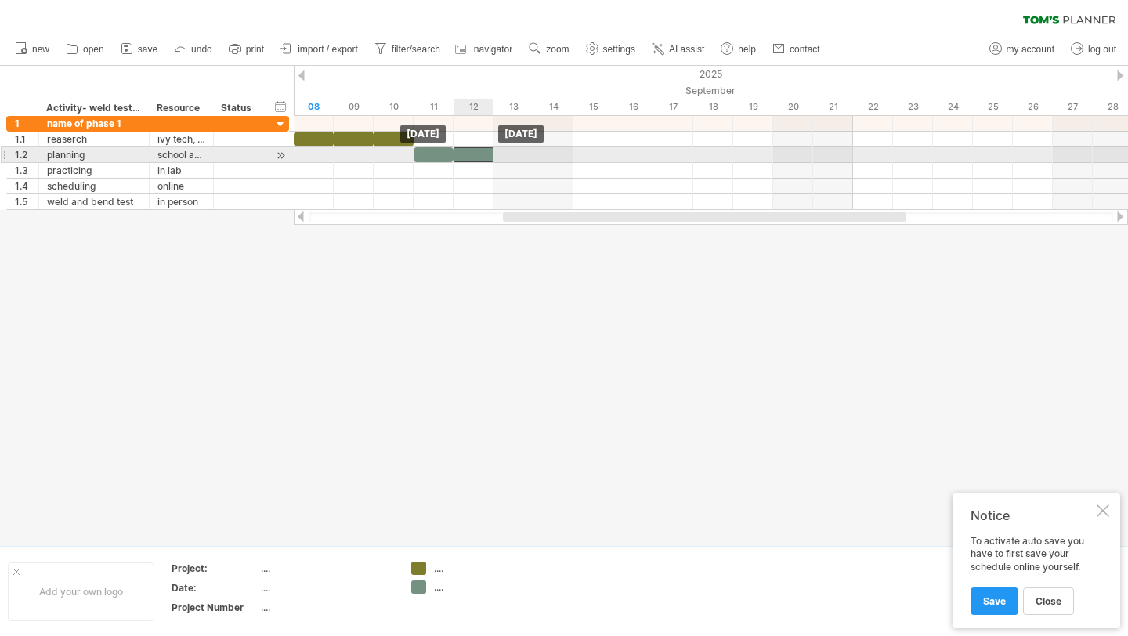
drag, startPoint x: 502, startPoint y: 158, endPoint x: 482, endPoint y: 159, distance: 19.6
click at [482, 159] on div at bounding box center [473, 154] width 40 height 15
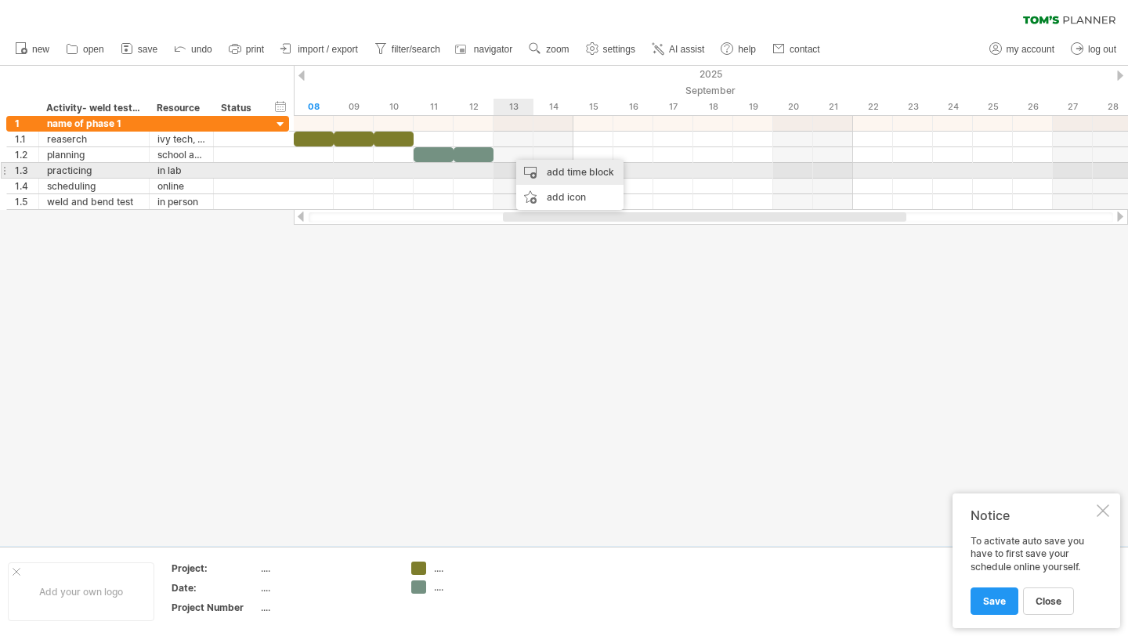
click at [532, 168] on div "add time block" at bounding box center [569, 172] width 107 height 25
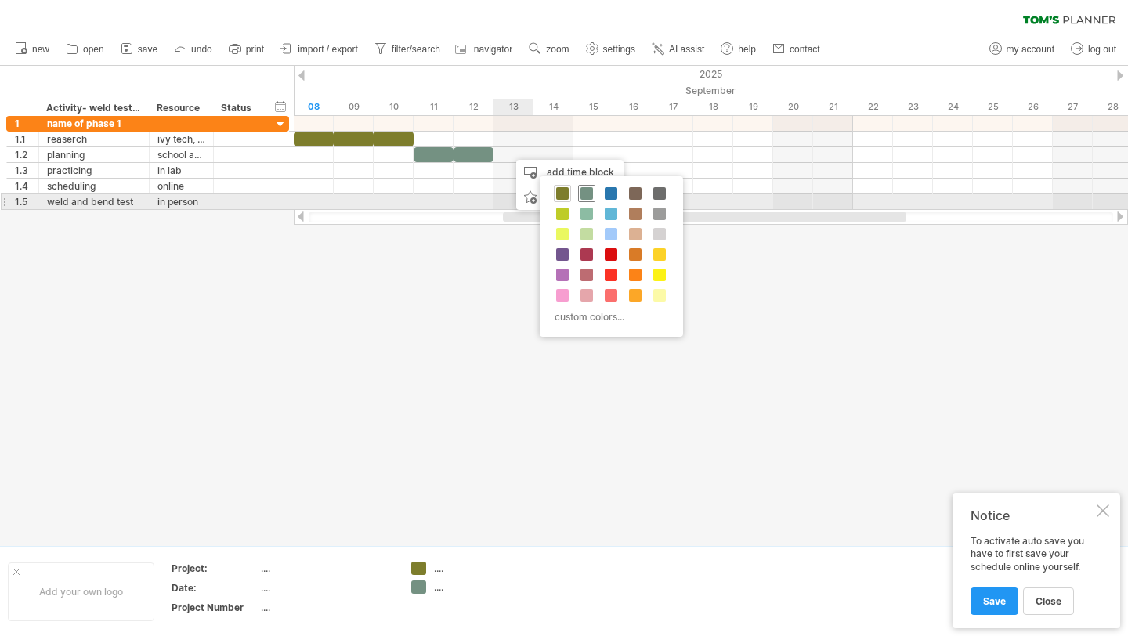
click at [591, 196] on span at bounding box center [586, 193] width 13 height 13
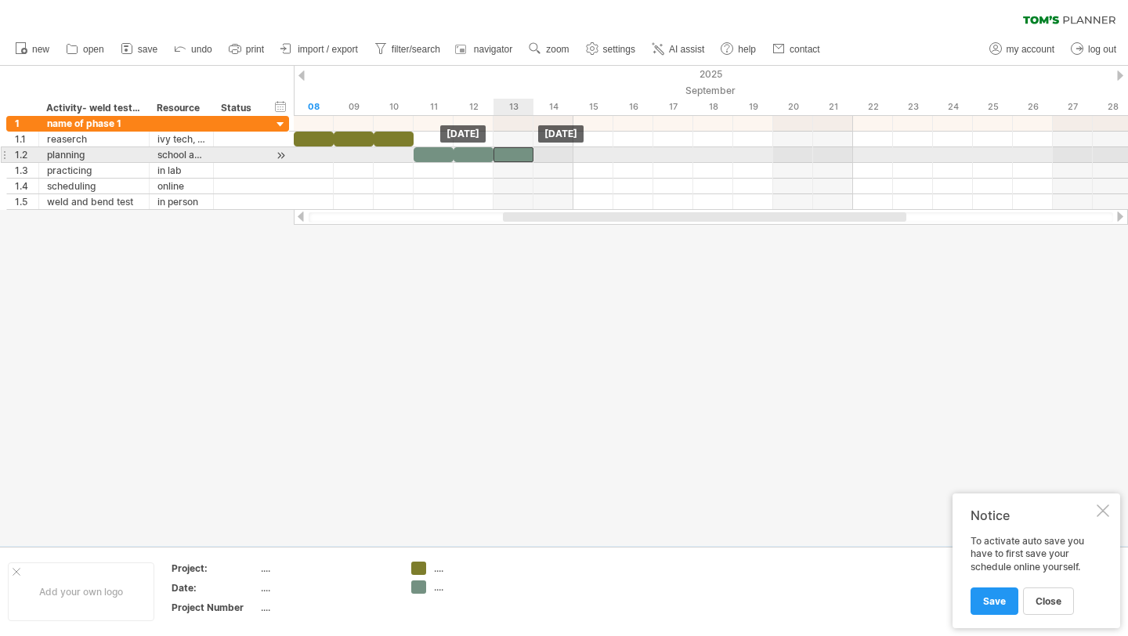
drag, startPoint x: 533, startPoint y: 157, endPoint x: 518, endPoint y: 157, distance: 14.9
click at [518, 157] on div at bounding box center [513, 154] width 40 height 15
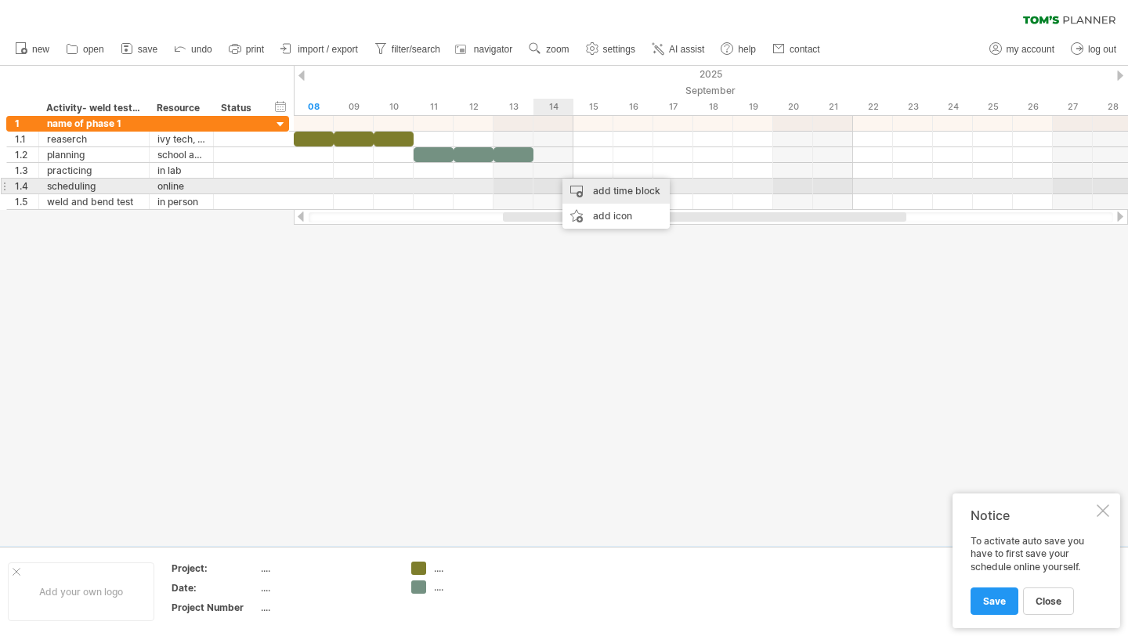
click at [580, 186] on div "add time block" at bounding box center [615, 191] width 107 height 25
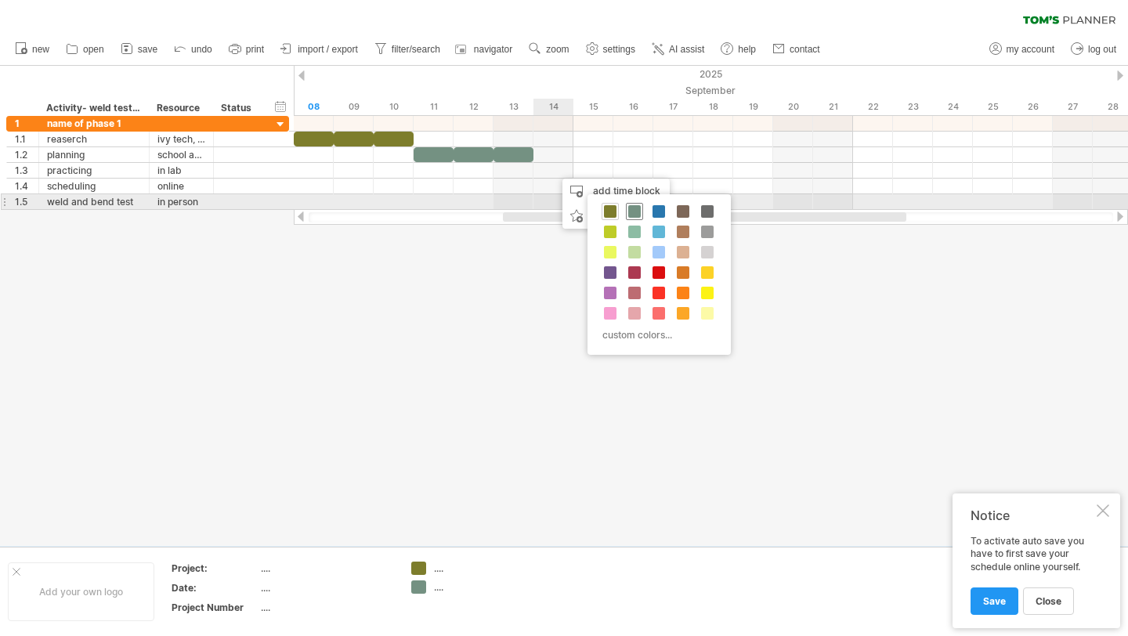
click at [628, 208] on span at bounding box center [634, 211] width 13 height 13
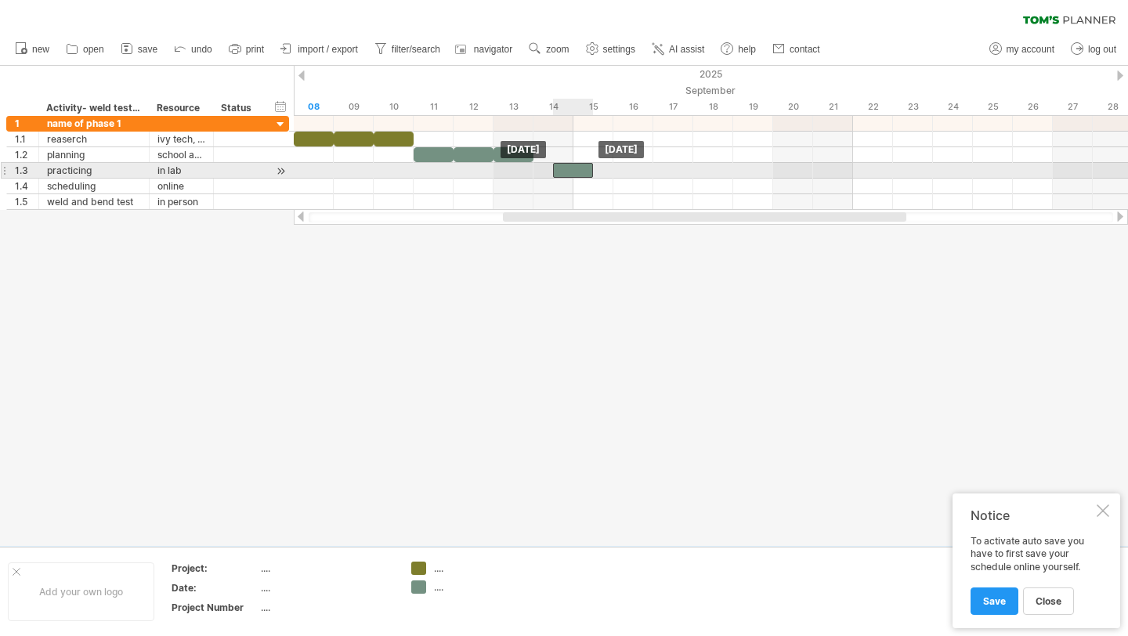
drag, startPoint x: 577, startPoint y: 166, endPoint x: 567, endPoint y: 167, distance: 10.2
click at [568, 167] on div at bounding box center [573, 170] width 40 height 15
drag, startPoint x: 567, startPoint y: 167, endPoint x: 555, endPoint y: 168, distance: 12.6
click at [555, 168] on div at bounding box center [553, 170] width 40 height 15
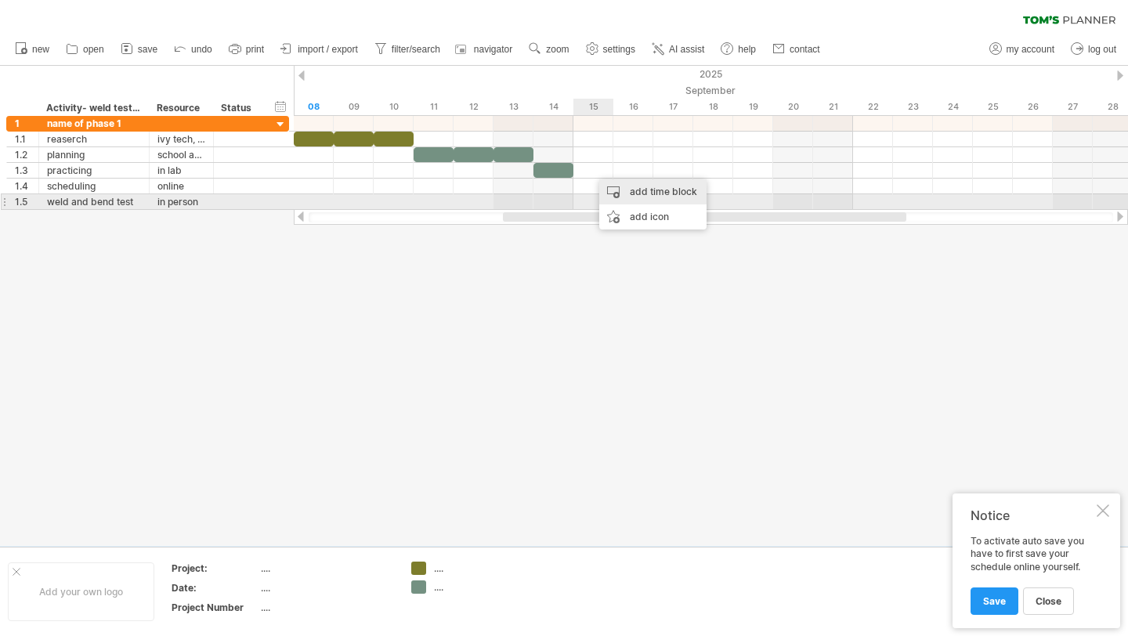
click at [618, 197] on div "add time block" at bounding box center [652, 191] width 107 height 25
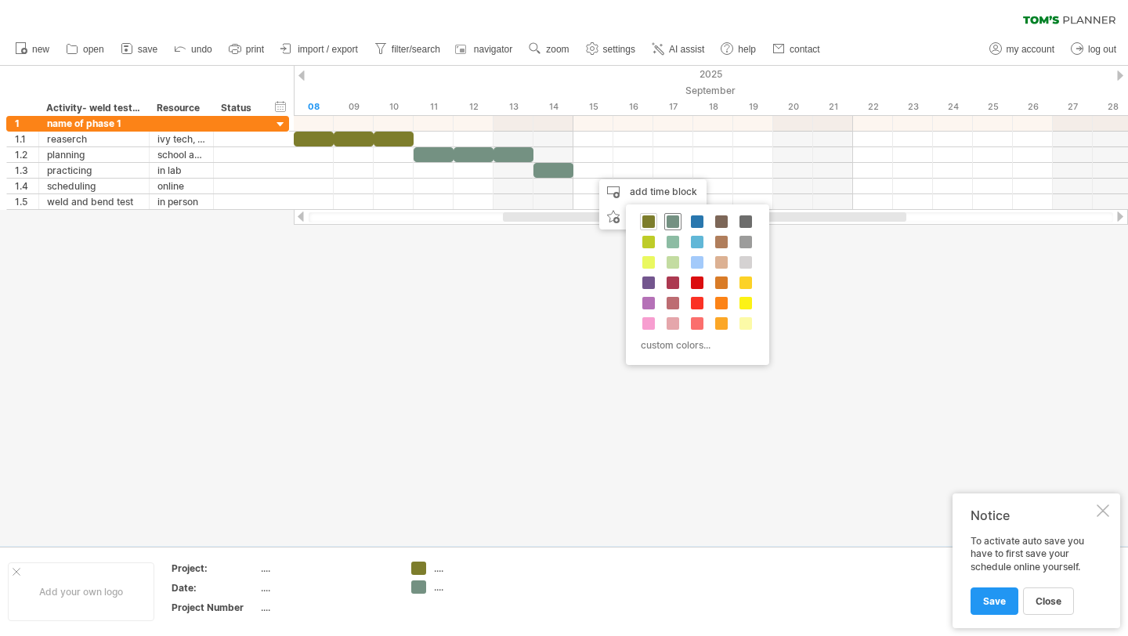
click at [670, 221] on span at bounding box center [673, 221] width 13 height 13
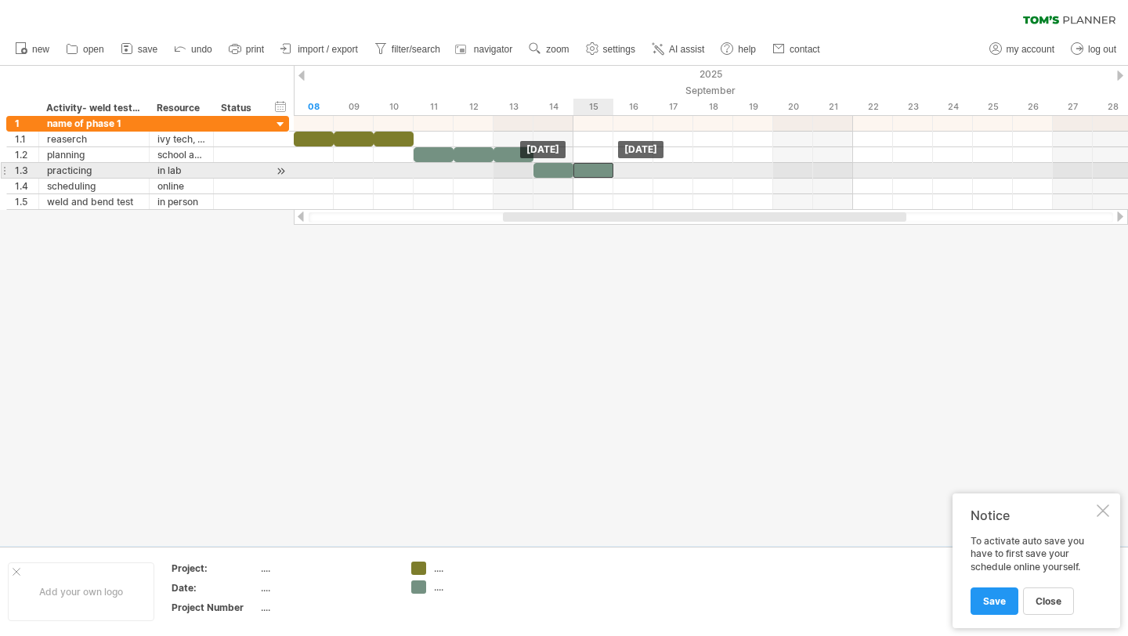
drag, startPoint x: 619, startPoint y: 168, endPoint x: 589, endPoint y: 168, distance: 29.8
click at [589, 168] on div at bounding box center [593, 170] width 40 height 15
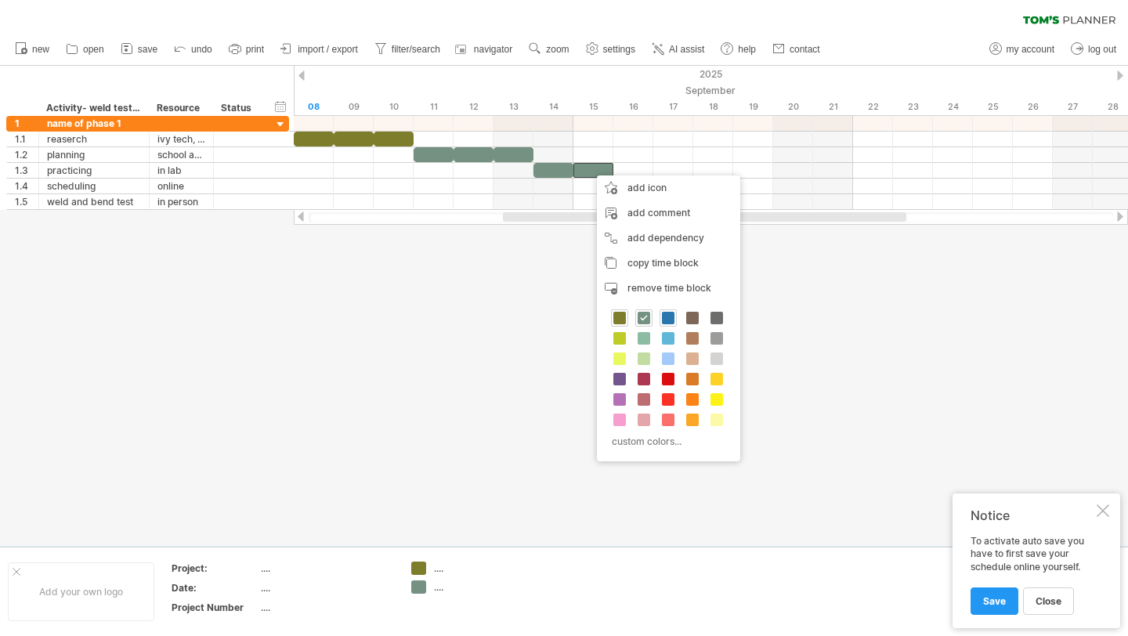
click at [667, 319] on span at bounding box center [668, 318] width 13 height 13
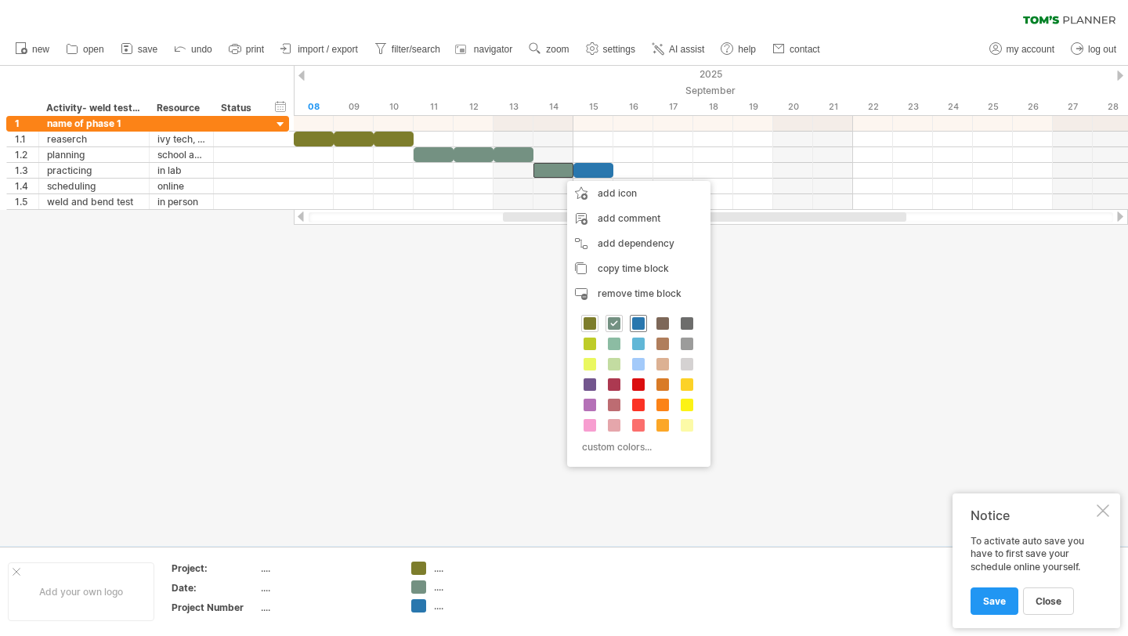
click at [641, 319] on span at bounding box center [638, 323] width 13 height 13
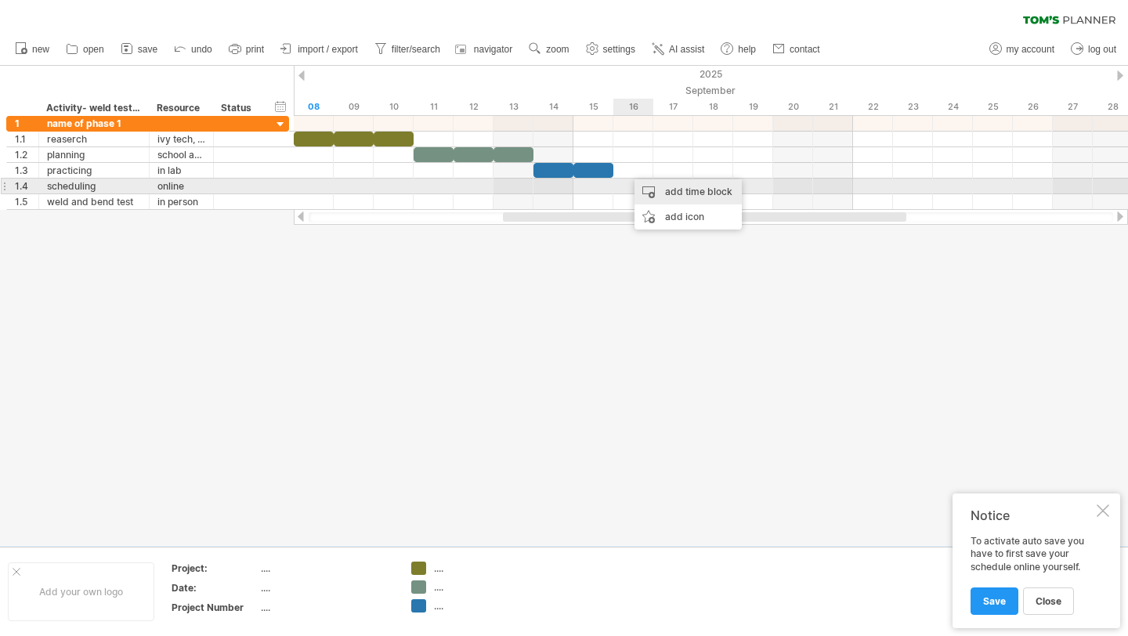
click at [649, 188] on div "add time block" at bounding box center [687, 191] width 107 height 25
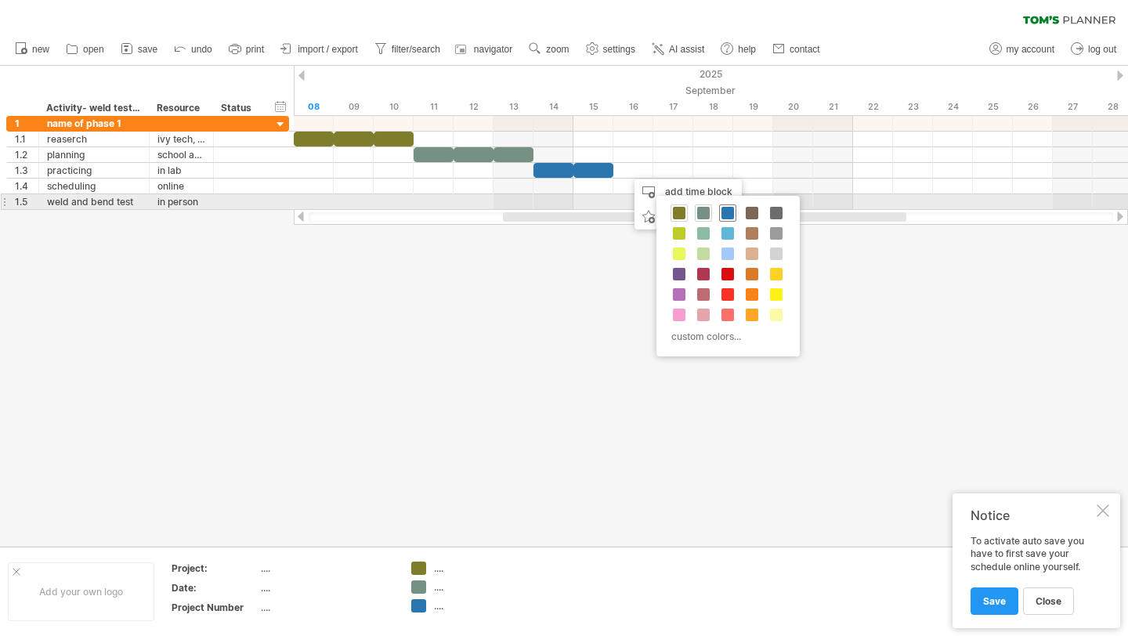
click at [723, 210] on span at bounding box center [727, 213] width 13 height 13
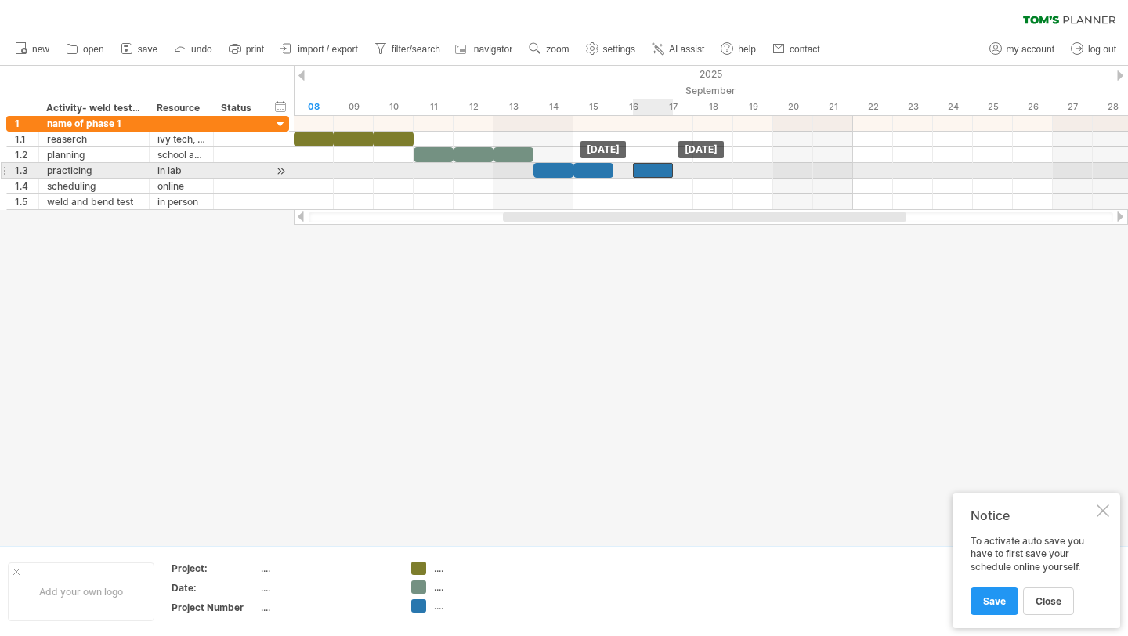
drag, startPoint x: 655, startPoint y: 168, endPoint x: 641, endPoint y: 168, distance: 14.1
click at [641, 168] on div at bounding box center [653, 170] width 40 height 15
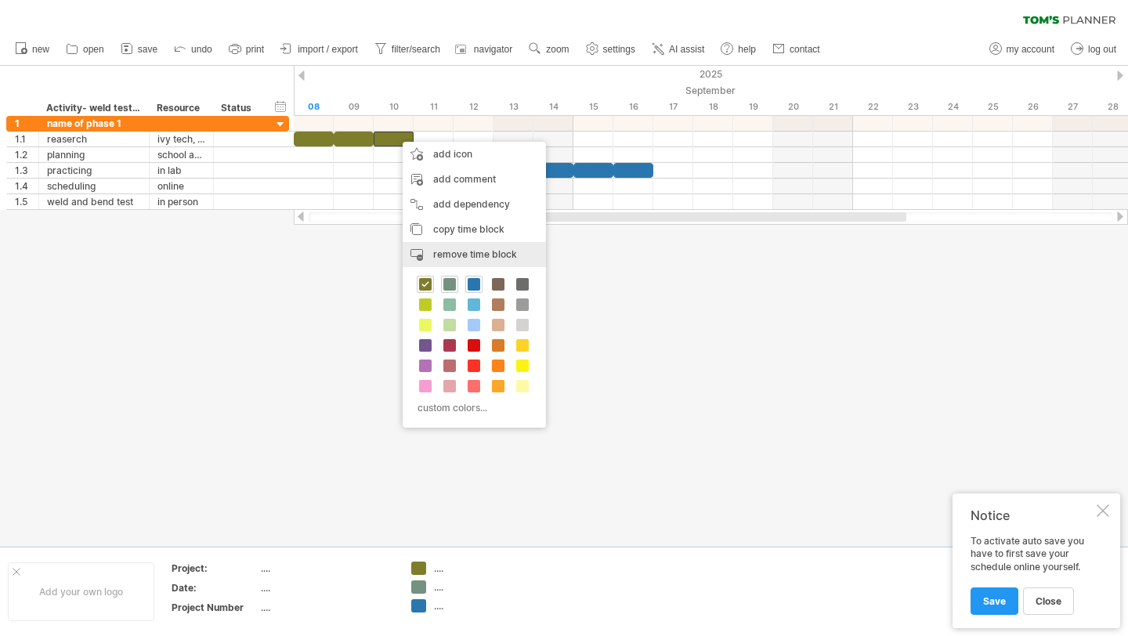
click at [464, 249] on span "remove time block" at bounding box center [475, 254] width 84 height 12
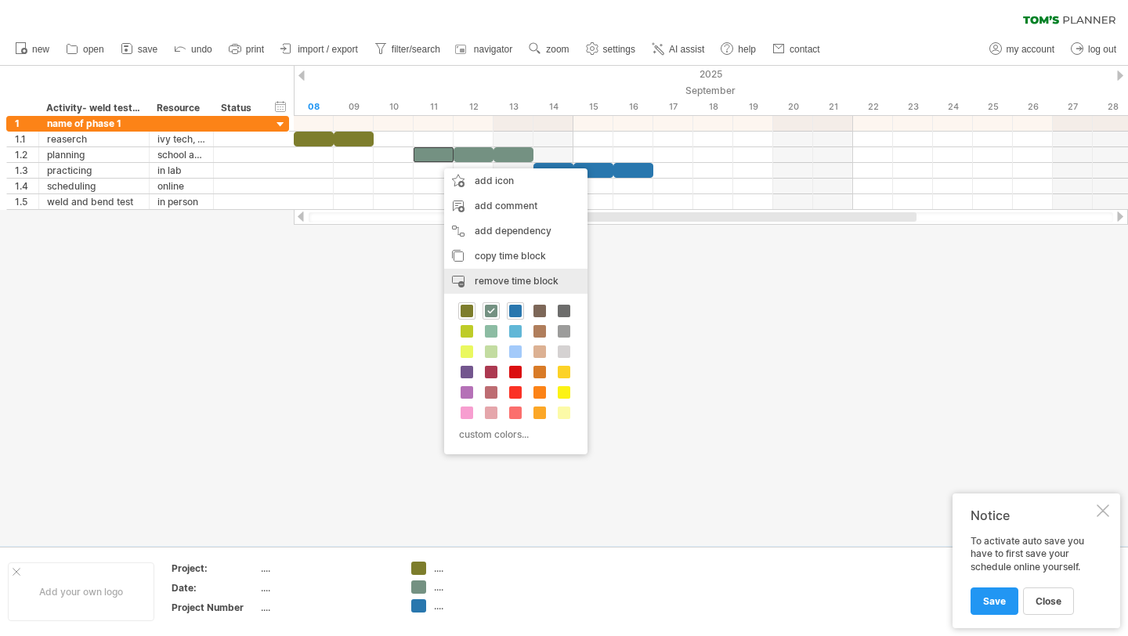
click at [479, 275] on span "remove time block" at bounding box center [517, 281] width 84 height 12
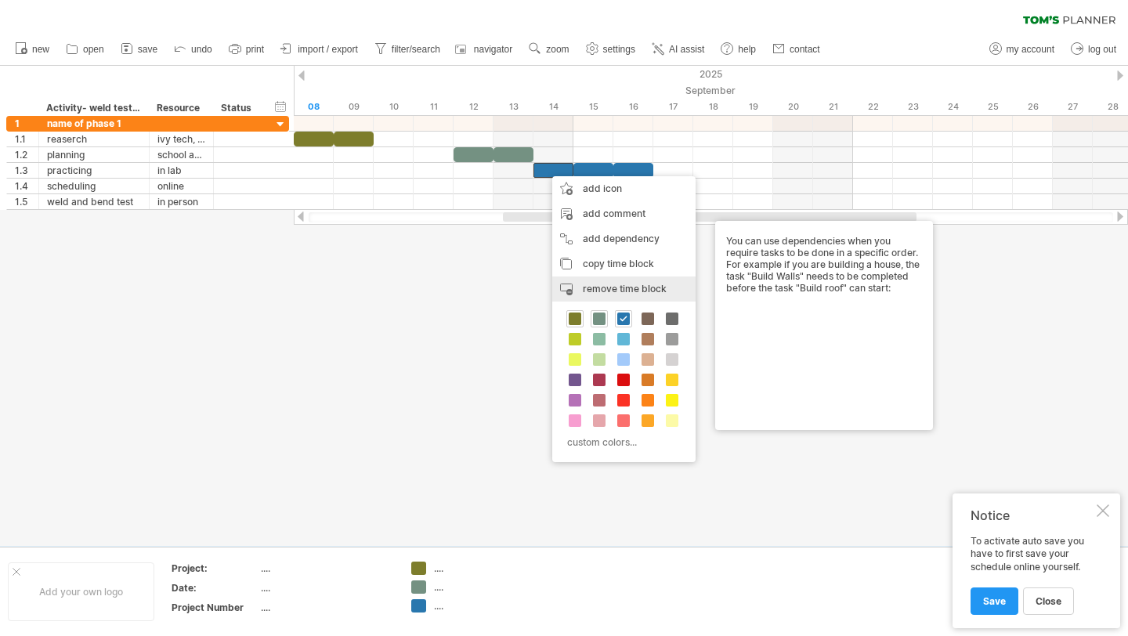
click at [577, 284] on div "remove time block remove selected items" at bounding box center [623, 288] width 143 height 25
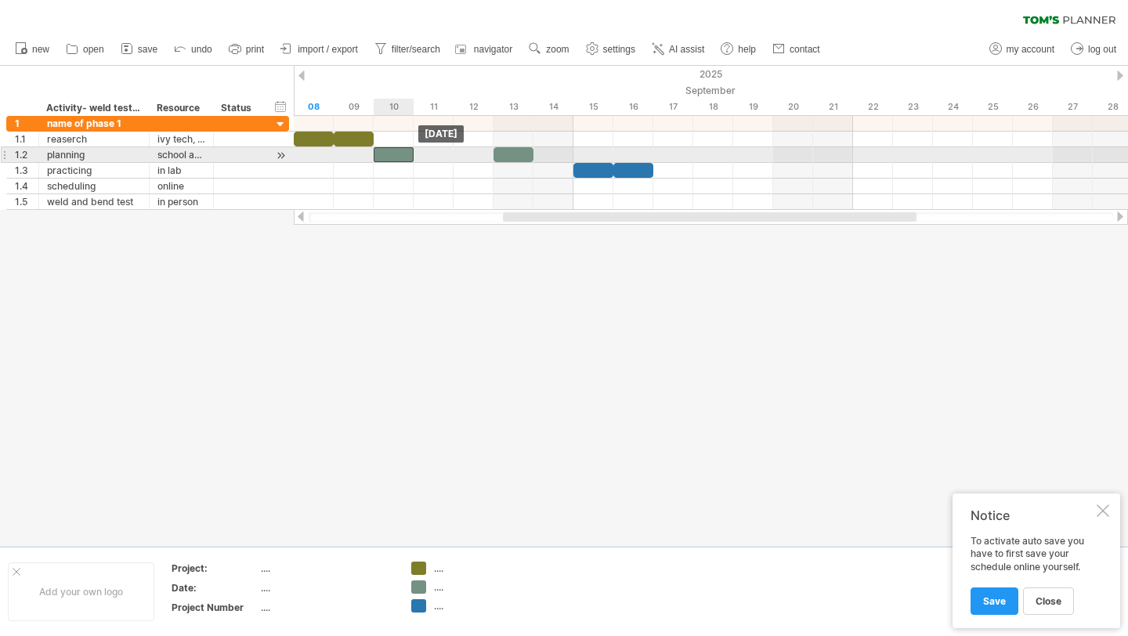
drag, startPoint x: 470, startPoint y: 161, endPoint x: 392, endPoint y: 157, distance: 78.4
click at [392, 157] on div at bounding box center [394, 154] width 40 height 15
drag, startPoint x: 502, startPoint y: 158, endPoint x: 438, endPoint y: 158, distance: 64.2
click at [438, 158] on div at bounding box center [453, 154] width 40 height 15
drag, startPoint x: 438, startPoint y: 158, endPoint x: 420, endPoint y: 158, distance: 18.0
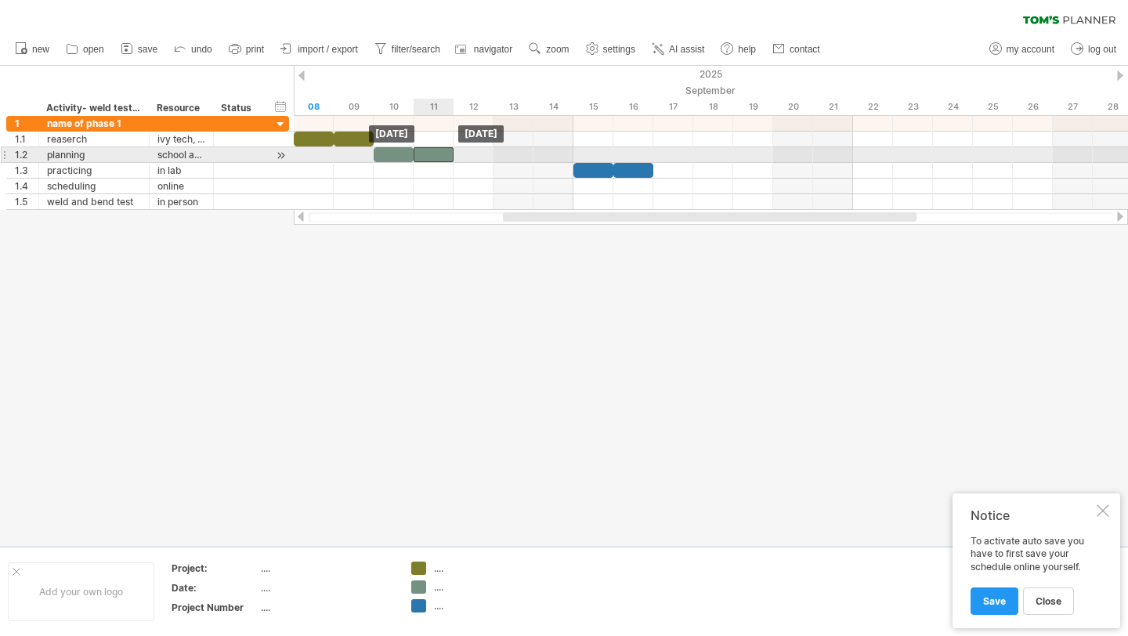
click at [420, 158] on div at bounding box center [434, 154] width 40 height 15
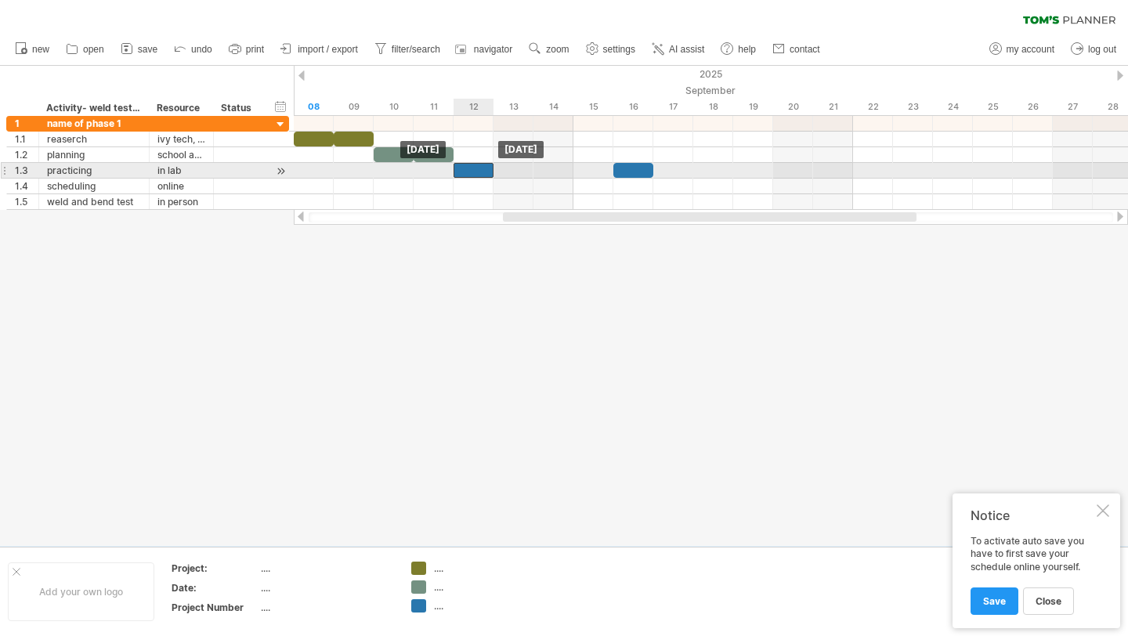
drag, startPoint x: 586, startPoint y: 172, endPoint x: 471, endPoint y: 174, distance: 114.4
click at [471, 174] on div at bounding box center [473, 170] width 40 height 15
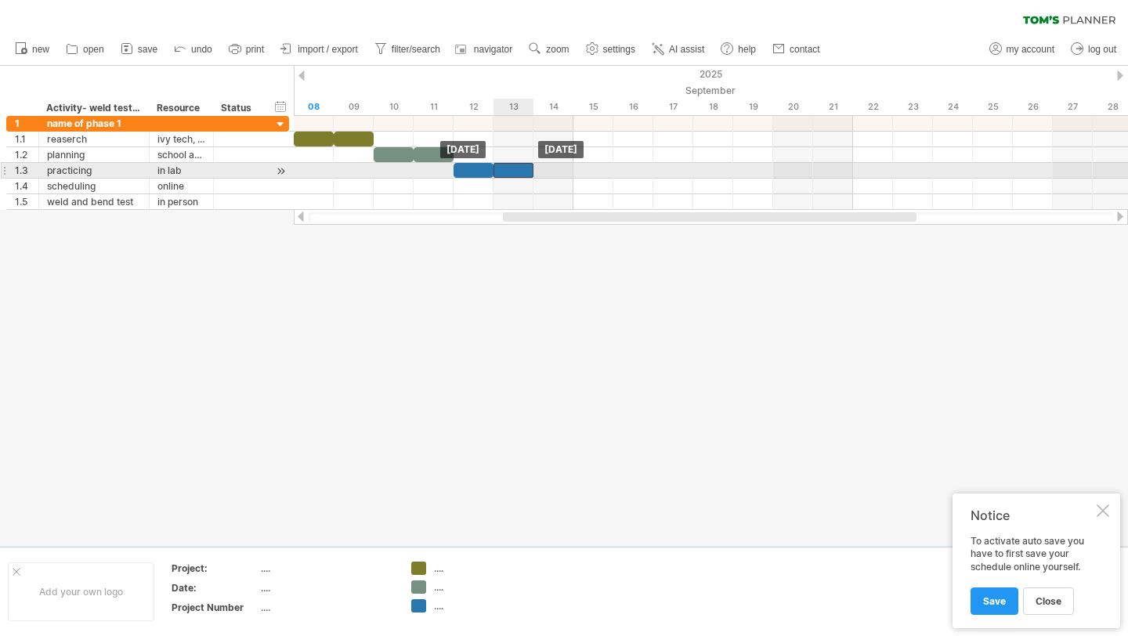
drag, startPoint x: 629, startPoint y: 172, endPoint x: 511, endPoint y: 169, distance: 117.5
click at [511, 169] on div at bounding box center [513, 170] width 40 height 15
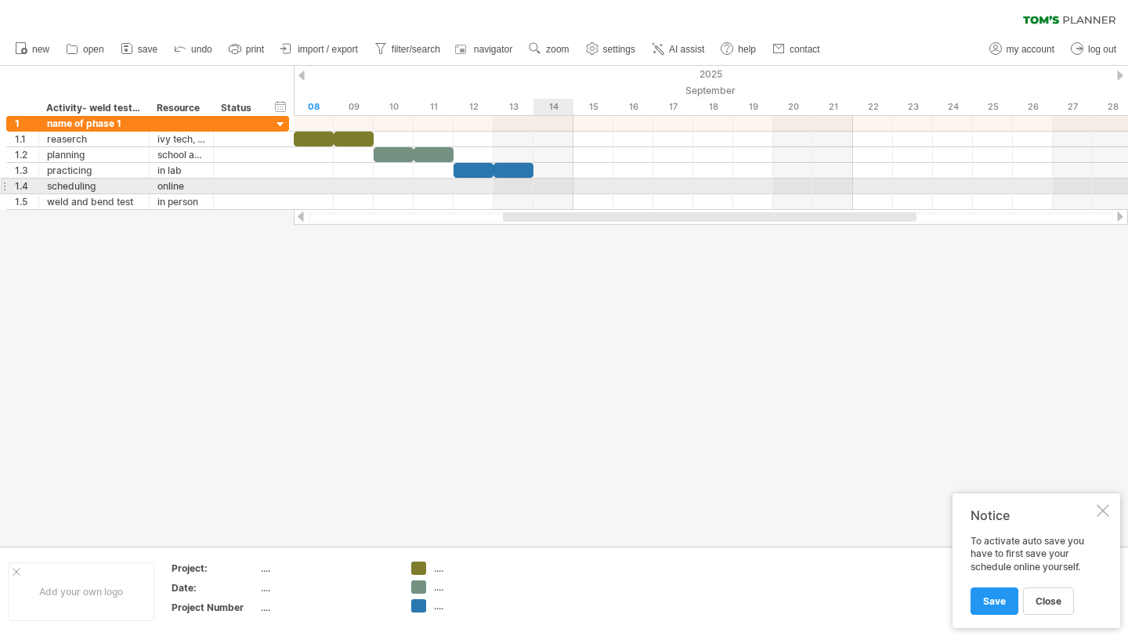
click at [546, 183] on div at bounding box center [711, 187] width 834 height 16
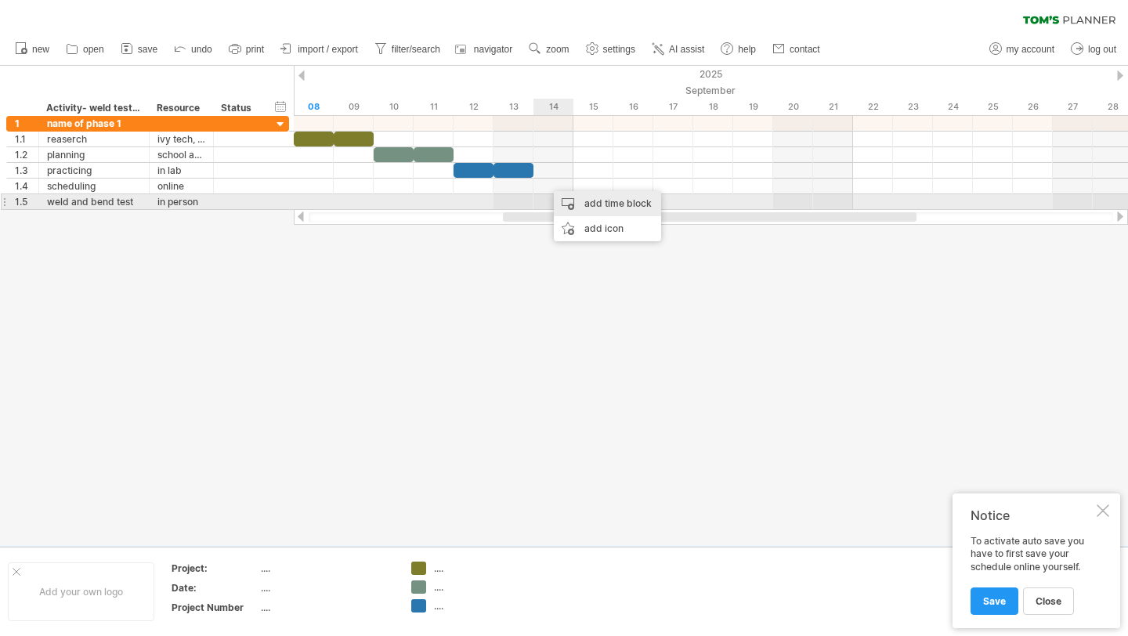
click at [583, 209] on div "add time block" at bounding box center [607, 203] width 107 height 25
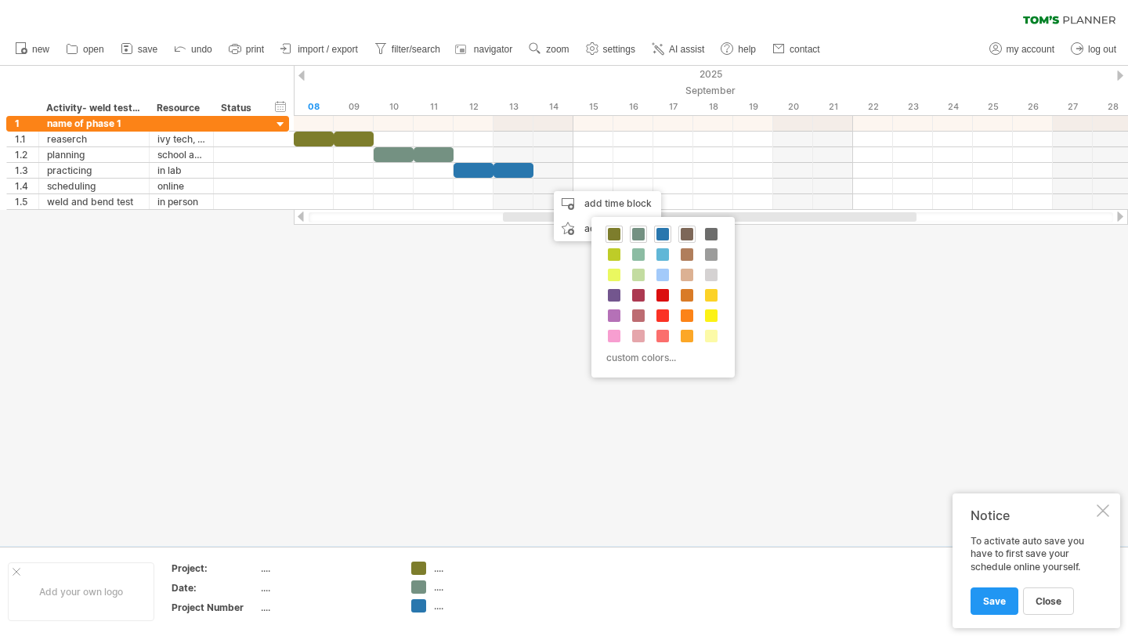
click at [687, 237] on span at bounding box center [687, 234] width 13 height 13
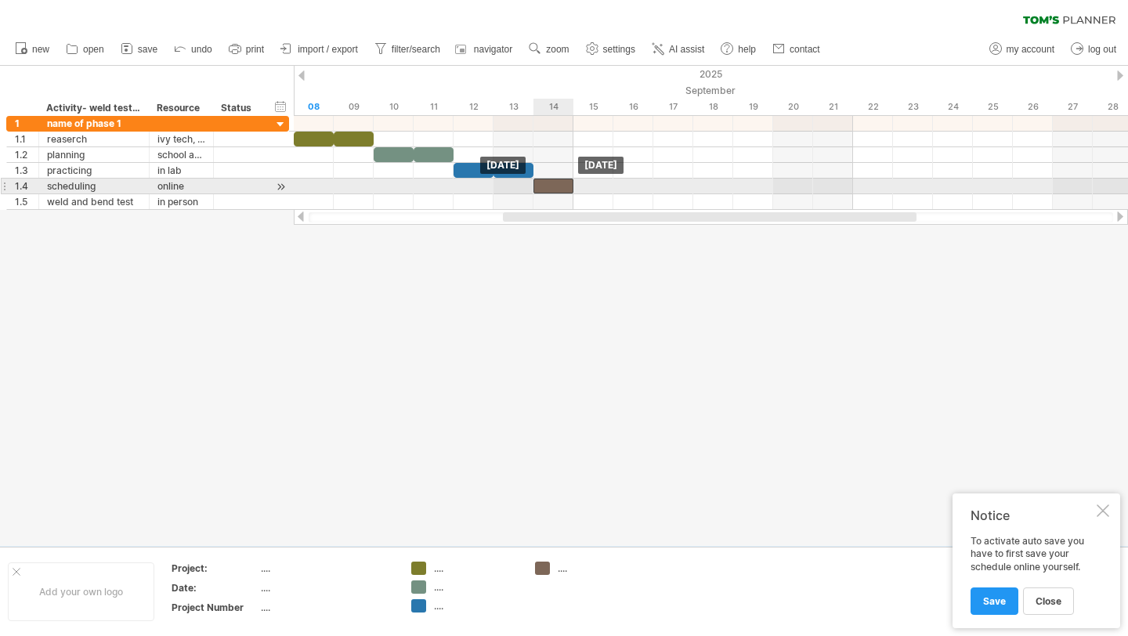
drag, startPoint x: 576, startPoint y: 187, endPoint x: 561, endPoint y: 187, distance: 15.7
click at [561, 187] on div at bounding box center [553, 186] width 40 height 15
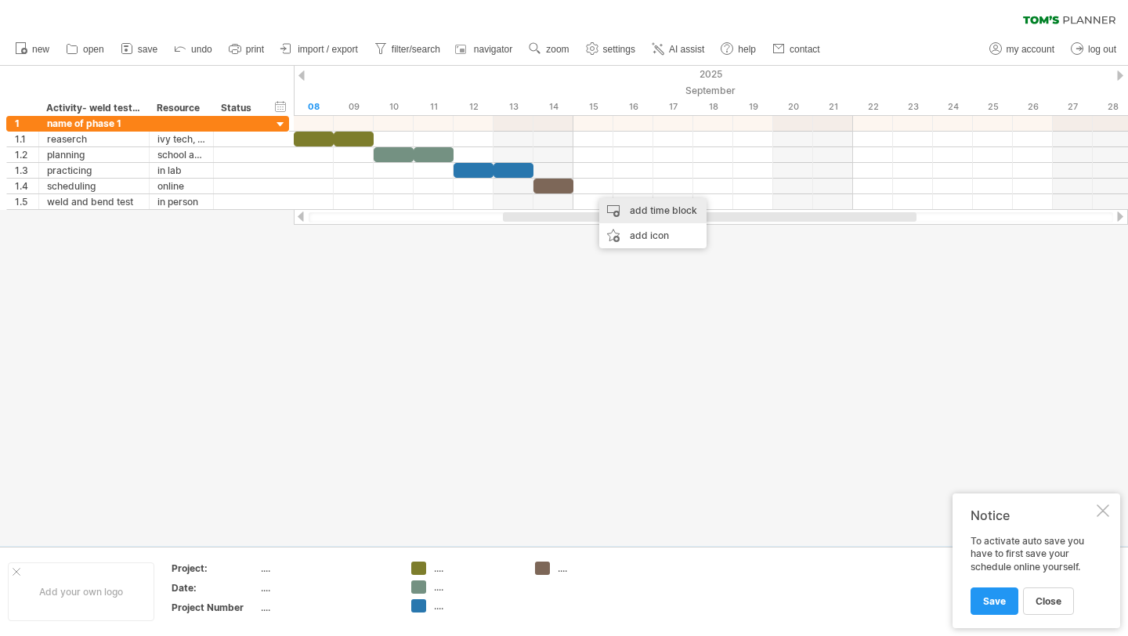
click at [618, 213] on div "add time block" at bounding box center [652, 210] width 107 height 25
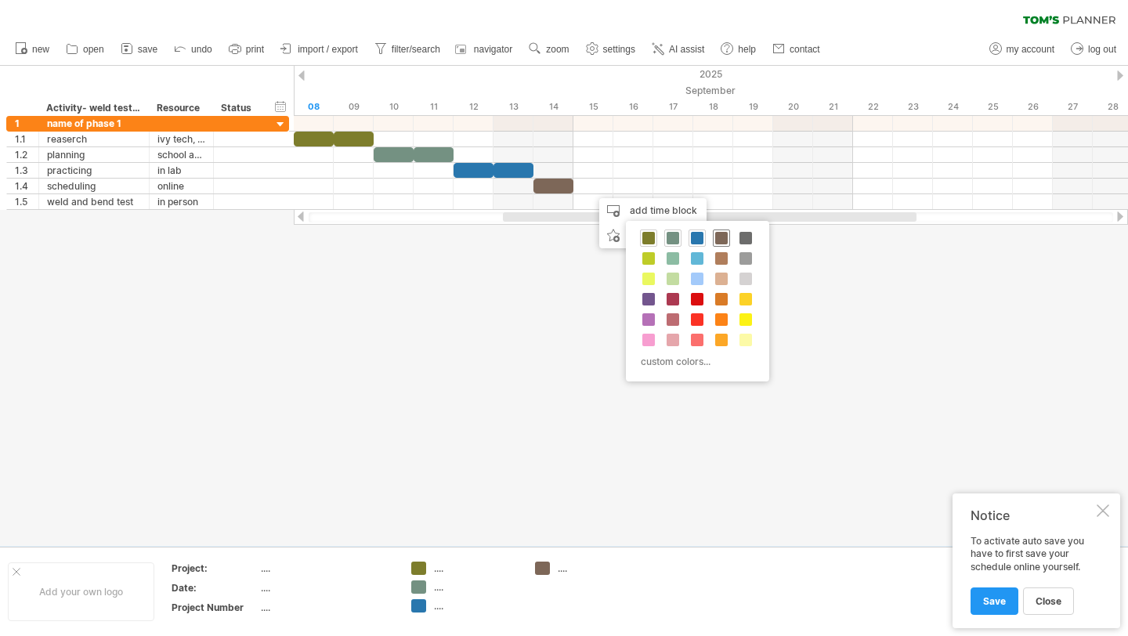
click at [720, 238] on span at bounding box center [721, 238] width 13 height 13
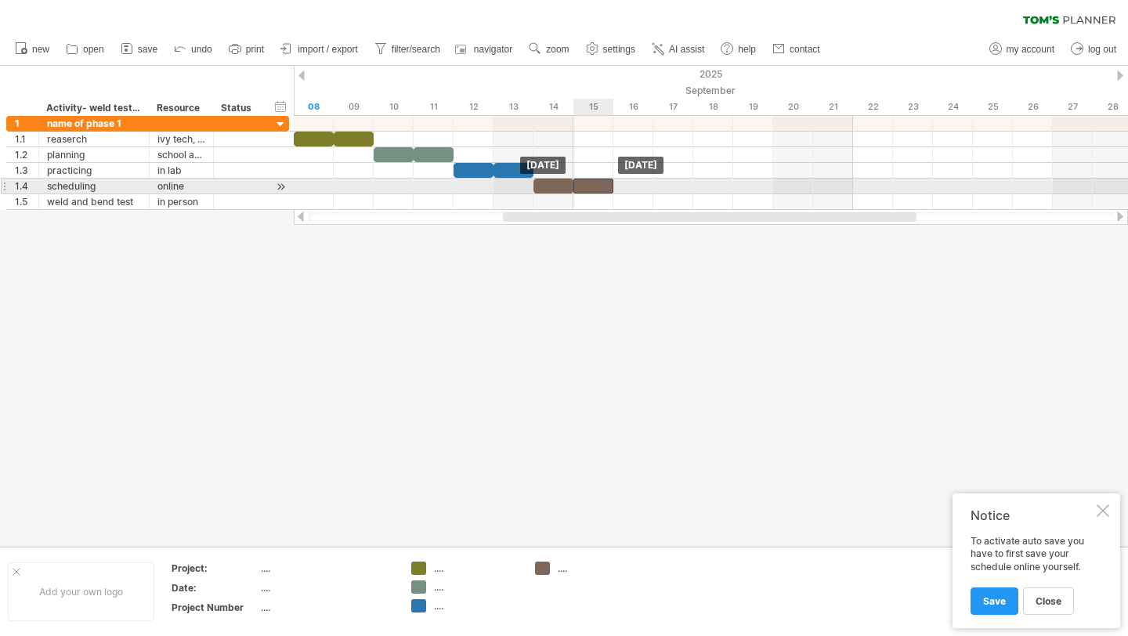
drag, startPoint x: 620, startPoint y: 184, endPoint x: 591, endPoint y: 184, distance: 29.0
click at [591, 185] on div at bounding box center [593, 186] width 40 height 15
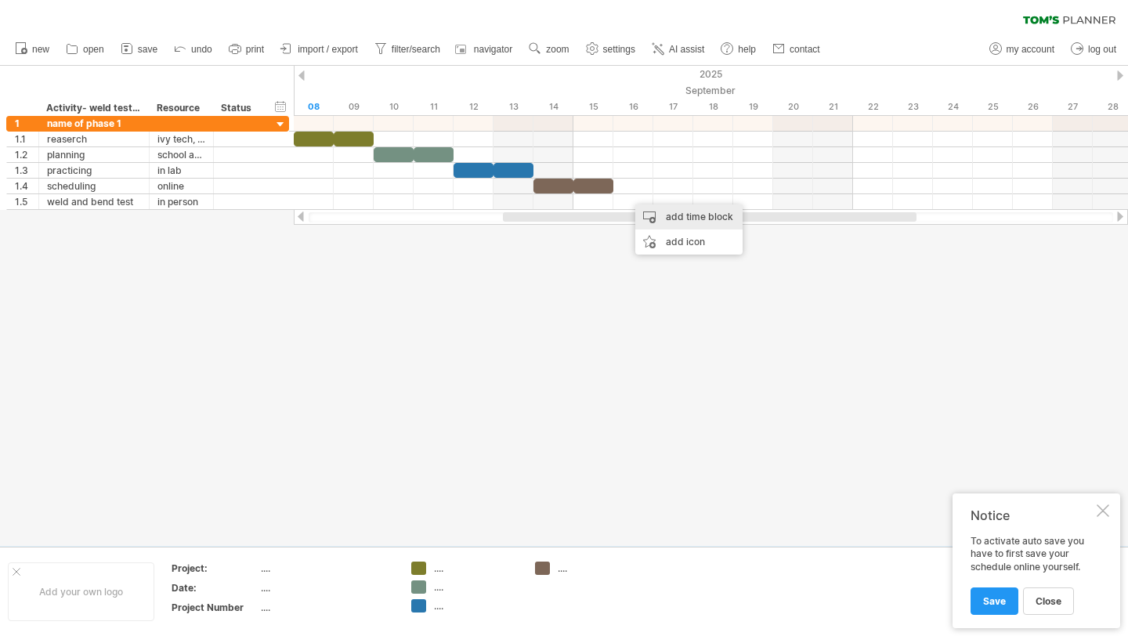
click at [671, 219] on div "add time block" at bounding box center [688, 216] width 107 height 25
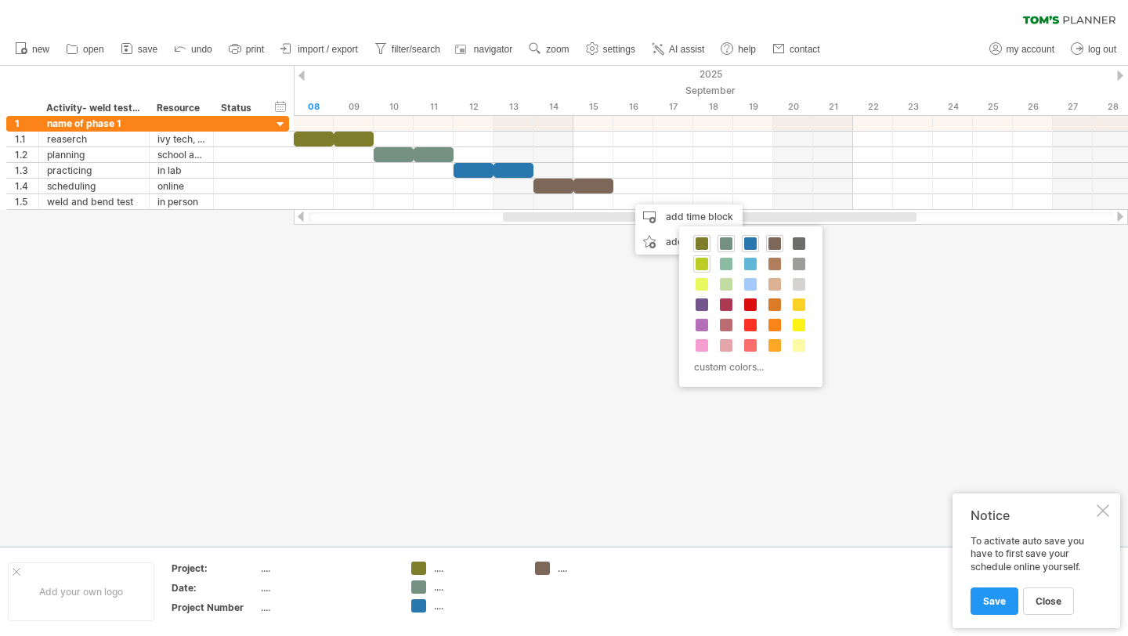
click at [698, 263] on span at bounding box center [701, 264] width 13 height 13
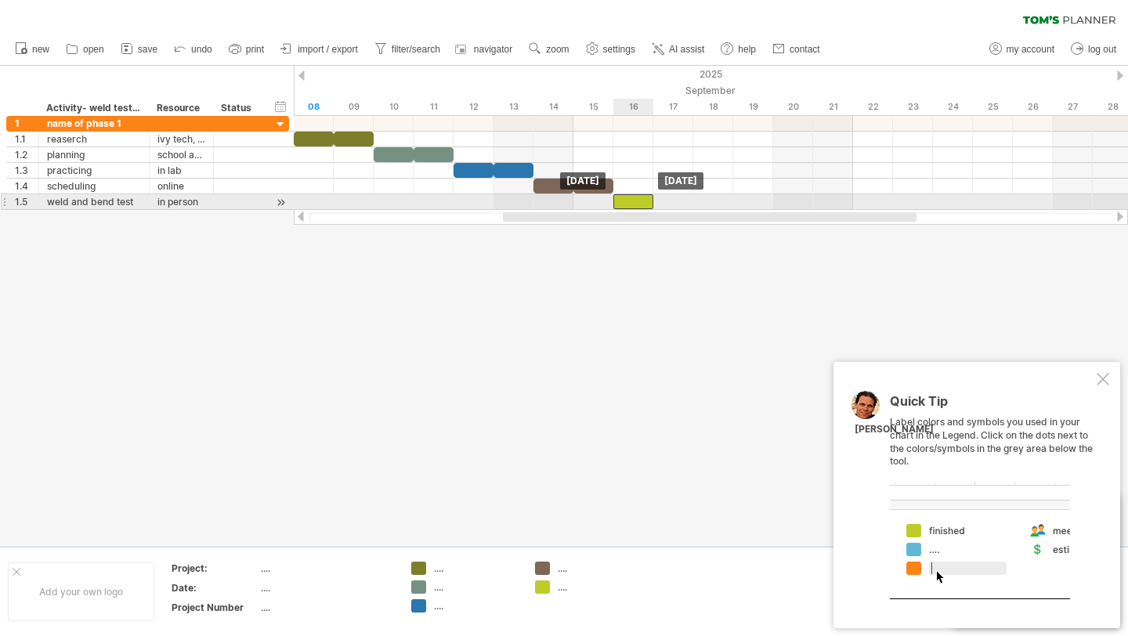
drag, startPoint x: 656, startPoint y: 204, endPoint x: 638, endPoint y: 204, distance: 17.2
click at [638, 204] on div at bounding box center [633, 201] width 40 height 15
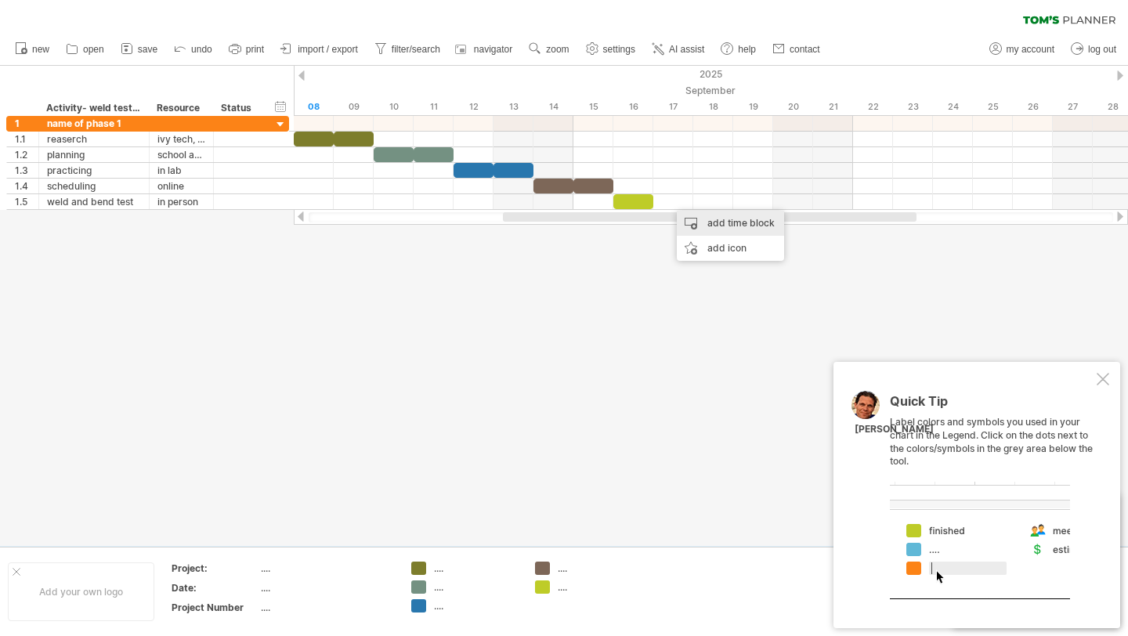
click at [706, 230] on div "add time block" at bounding box center [730, 223] width 107 height 25
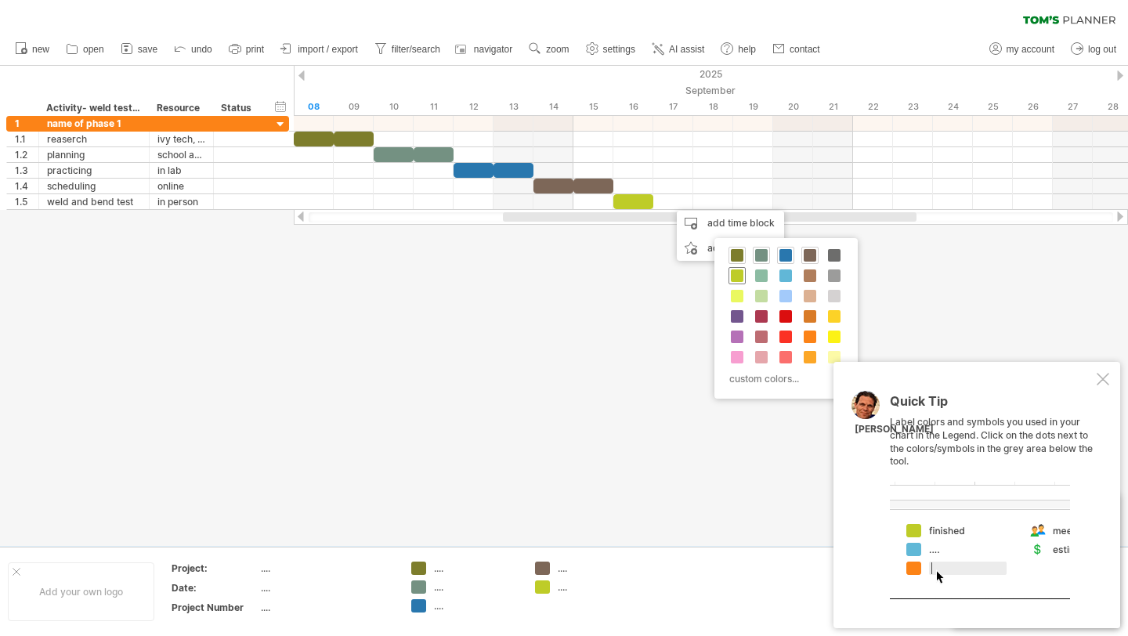
click at [734, 281] on span at bounding box center [737, 275] width 13 height 13
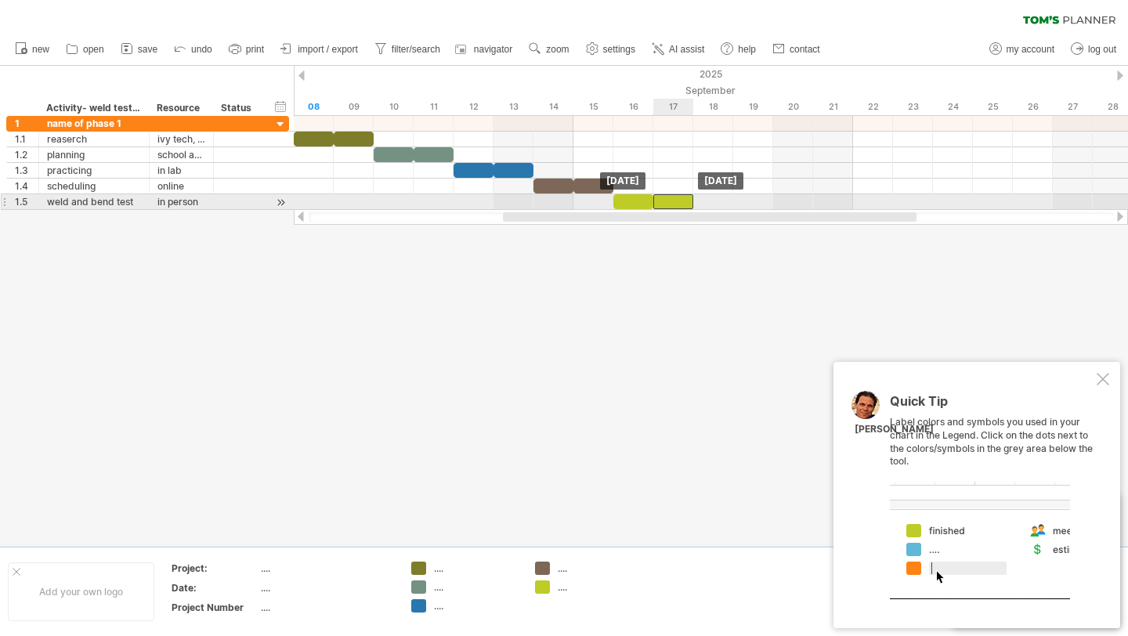
drag, startPoint x: 701, startPoint y: 201, endPoint x: 677, endPoint y: 201, distance: 23.5
click at [677, 201] on div at bounding box center [673, 201] width 40 height 15
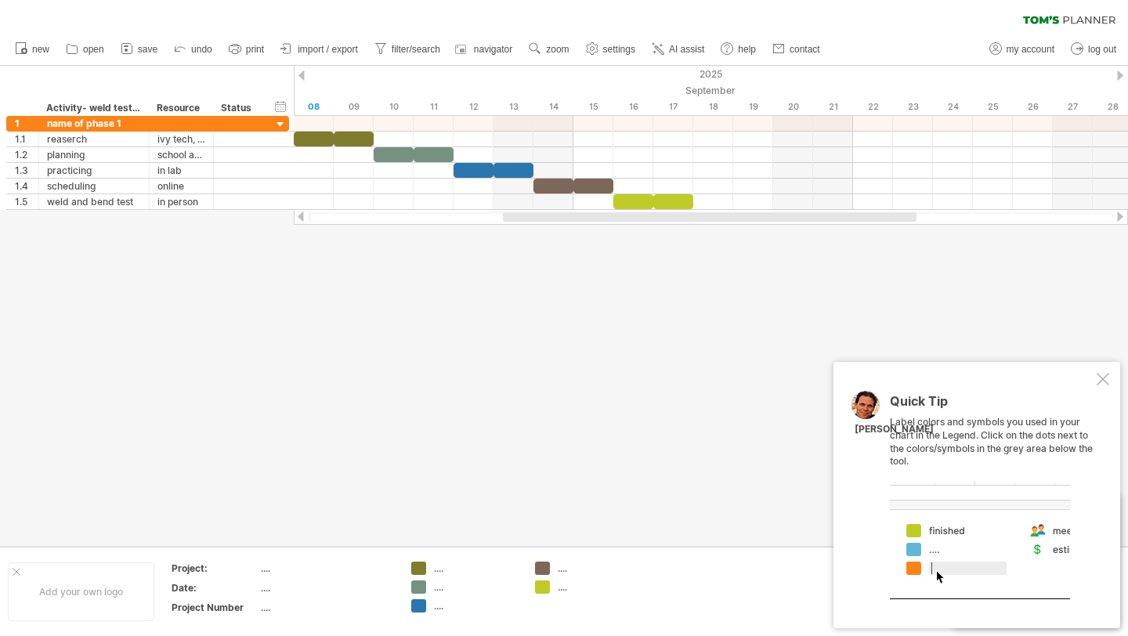
click at [1094, 378] on div "Quick Tip Label colors and symbols you used in your chart in the Legend. Click …" at bounding box center [976, 495] width 287 height 266
click at [1098, 379] on div at bounding box center [1102, 379] width 13 height 13
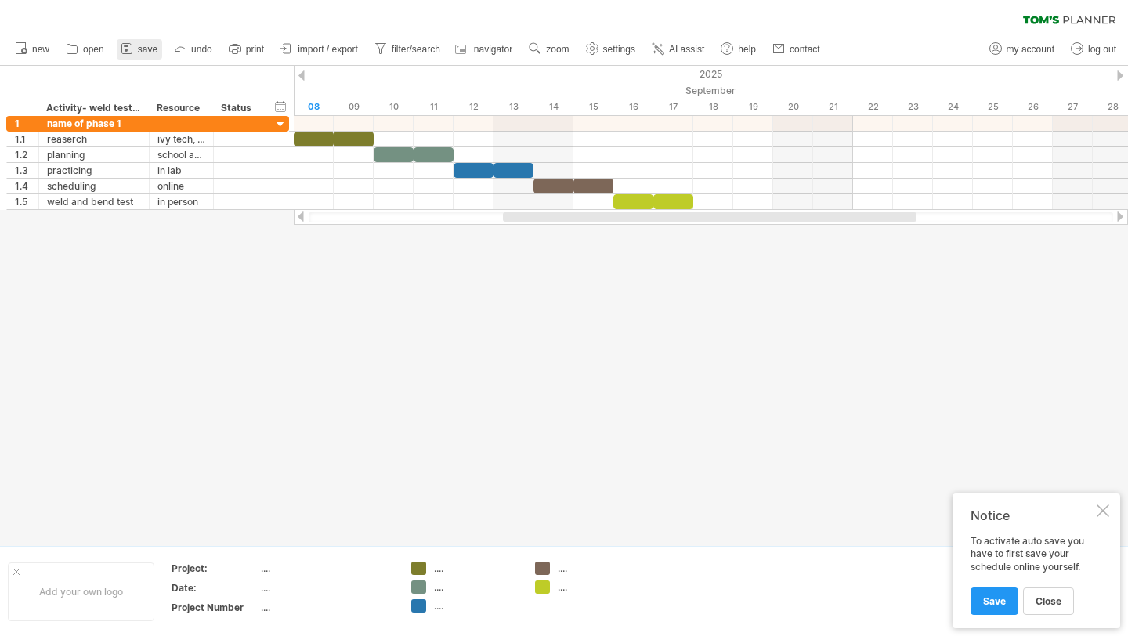
click at [133, 51] on icon at bounding box center [127, 49] width 16 height 16
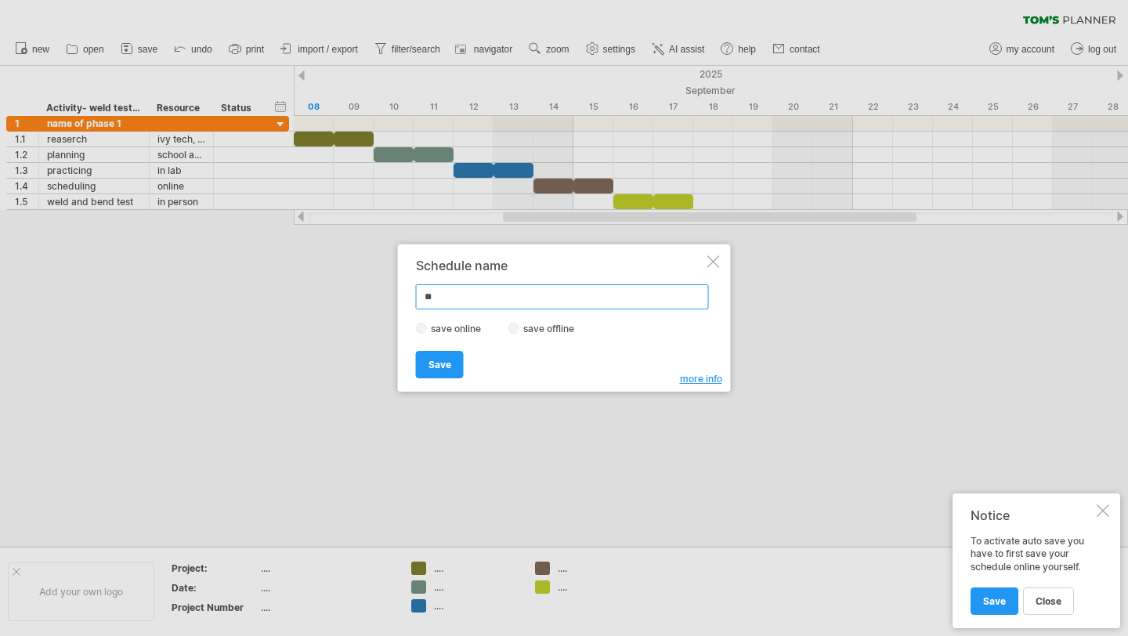
type input "*"
type input "**********"
click at [447, 363] on span "Save" at bounding box center [439, 365] width 23 height 12
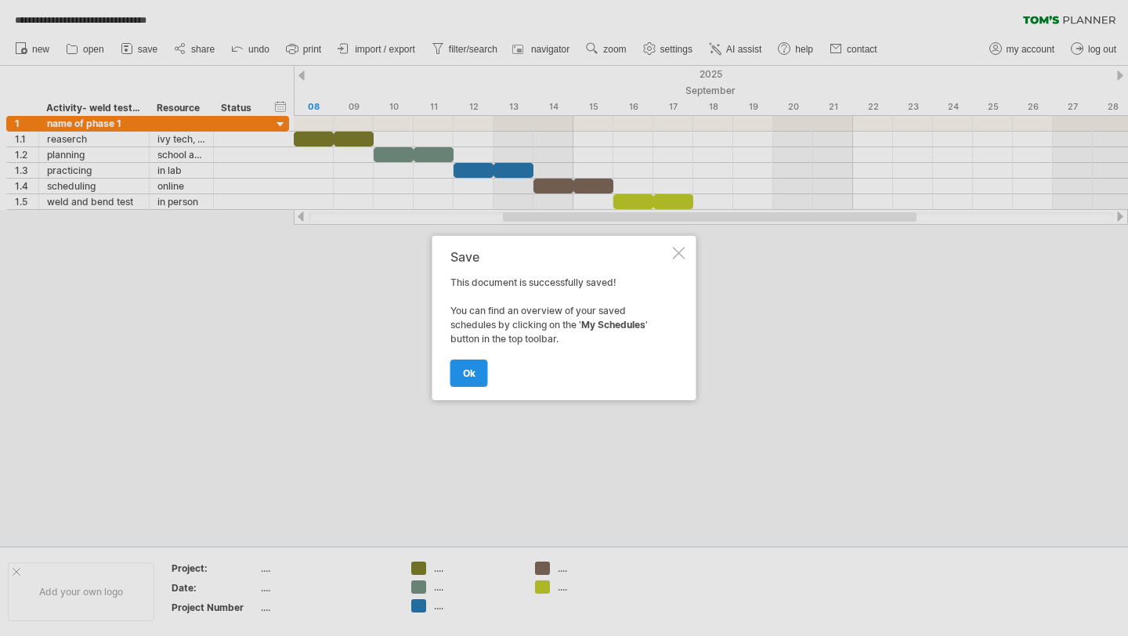
click at [472, 367] on span "ok" at bounding box center [469, 373] width 13 height 12
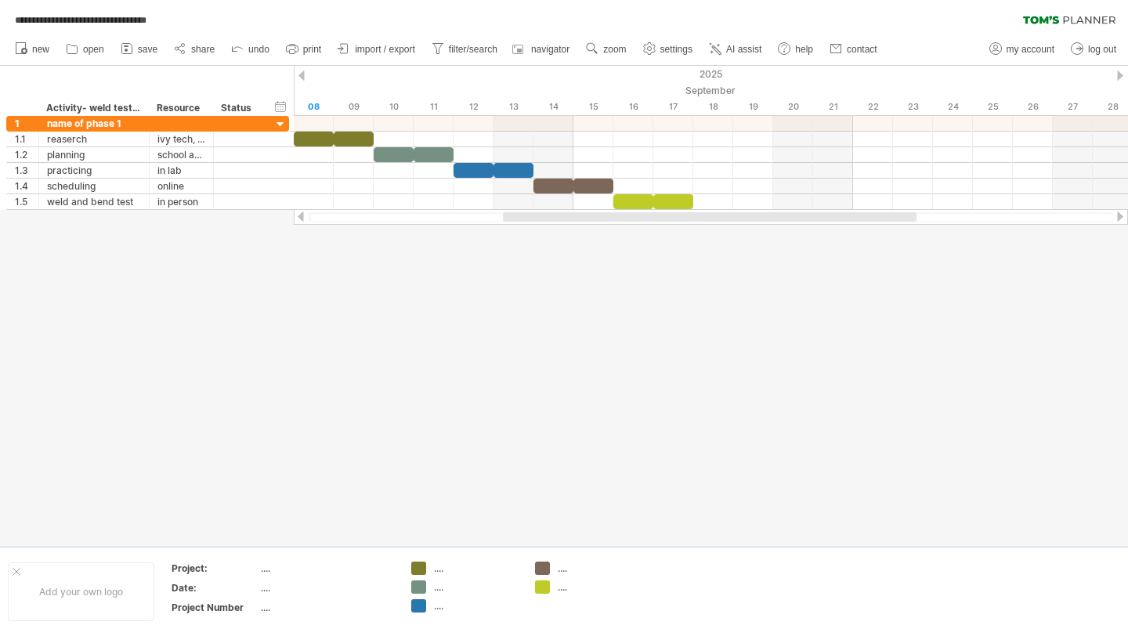
click at [252, 6] on div "**********" at bounding box center [564, 16] width 1128 height 33
click at [155, 49] on span "save" at bounding box center [148, 49] width 20 height 11
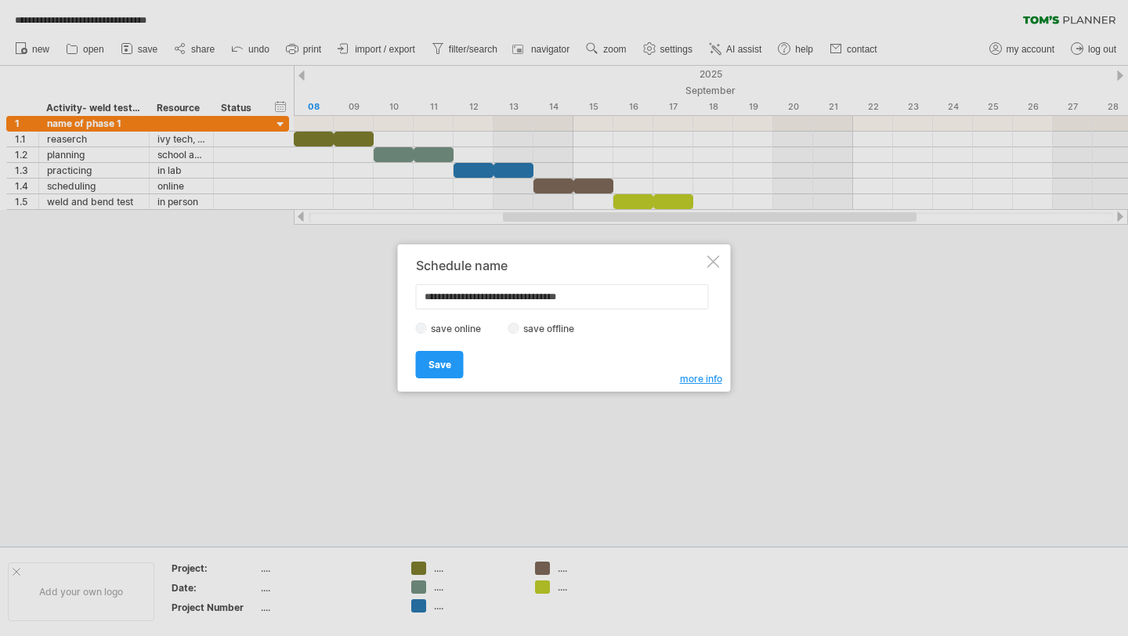
click at [686, 378] on span "more info" at bounding box center [701, 379] width 42 height 12
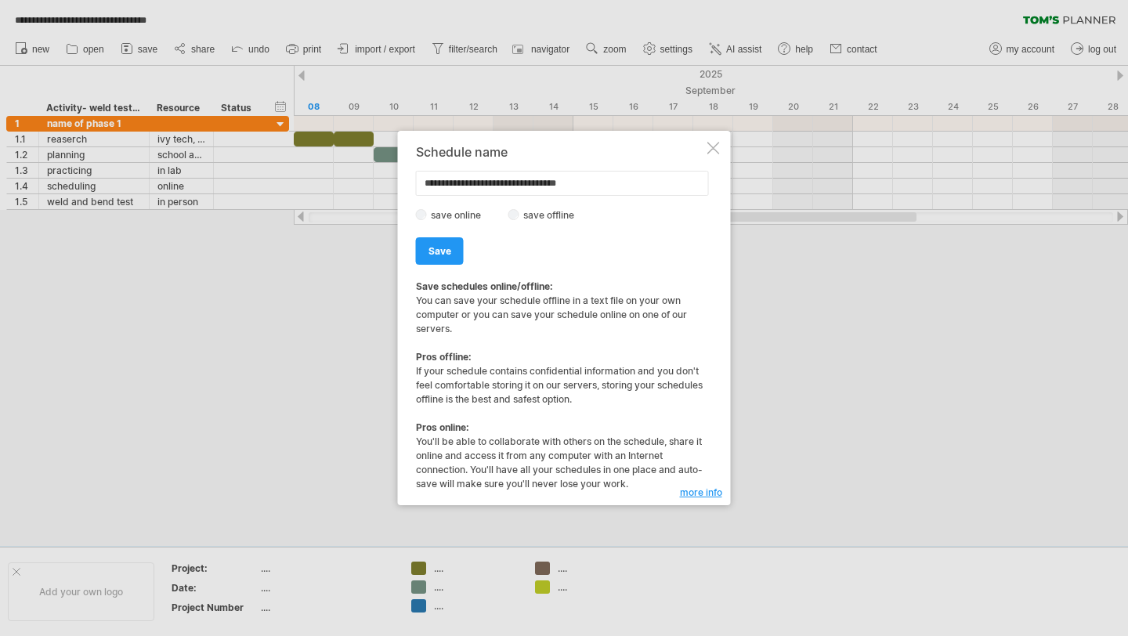
click at [715, 147] on div at bounding box center [713, 148] width 13 height 13
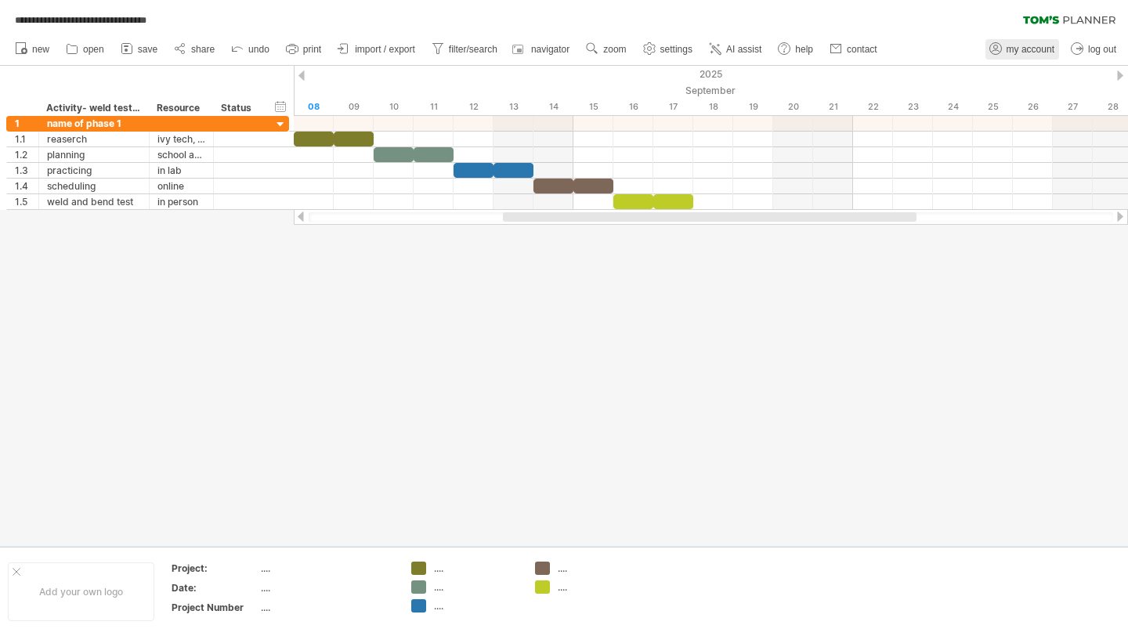
click at [1017, 52] on span "my account" at bounding box center [1030, 49] width 48 height 11
type input "**********"
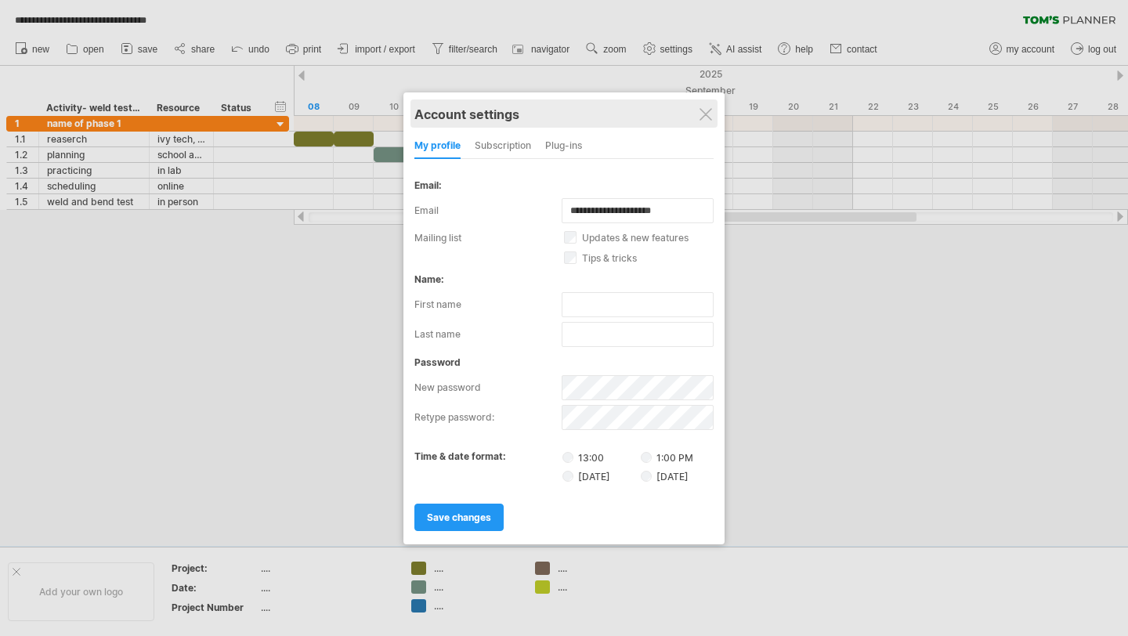
click at [707, 104] on div "Account settings" at bounding box center [563, 113] width 299 height 28
click at [713, 103] on div "Account settings" at bounding box center [563, 113] width 299 height 28
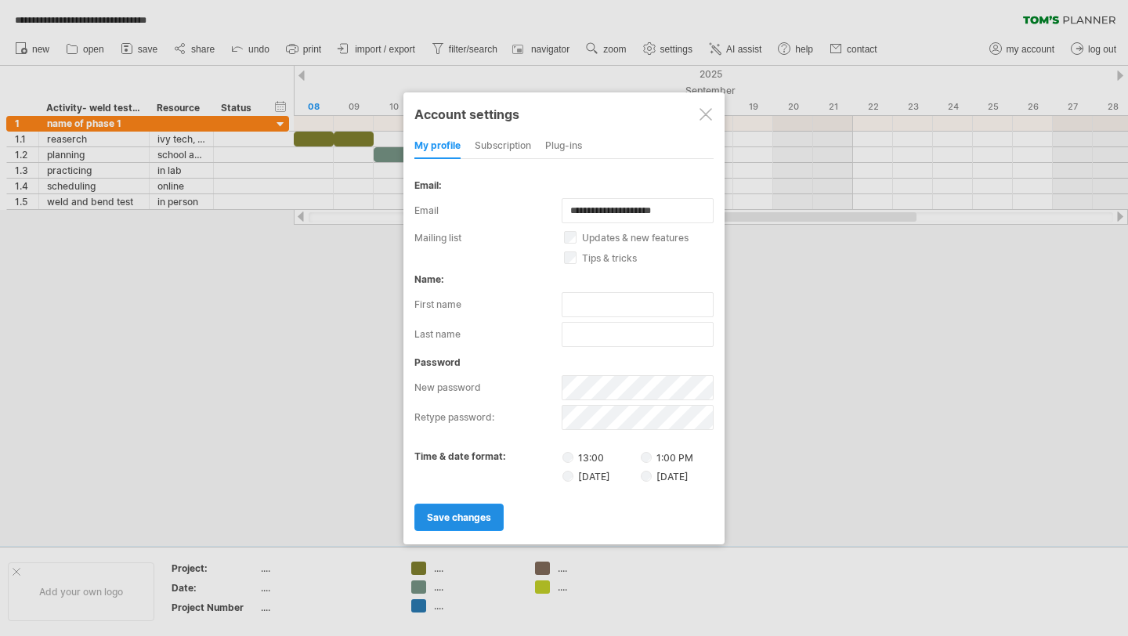
click at [470, 521] on span "save changes" at bounding box center [459, 517] width 64 height 12
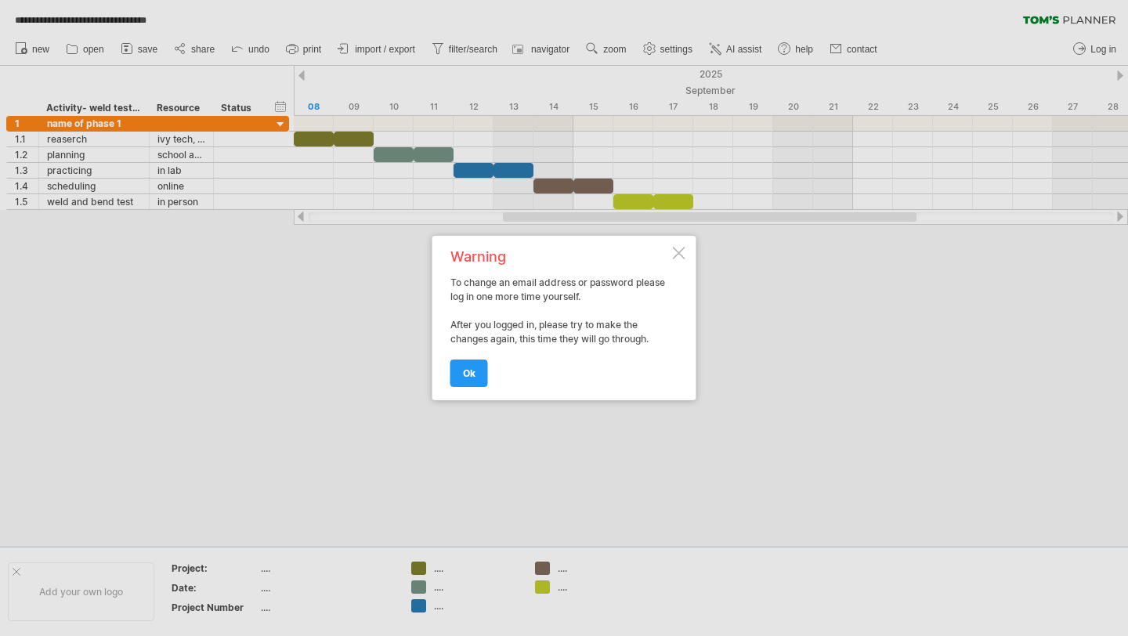
click at [676, 242] on div "Warning To change an email address or password please log in one more time your…" at bounding box center [564, 318] width 264 height 164
click at [677, 247] on div at bounding box center [679, 253] width 13 height 13
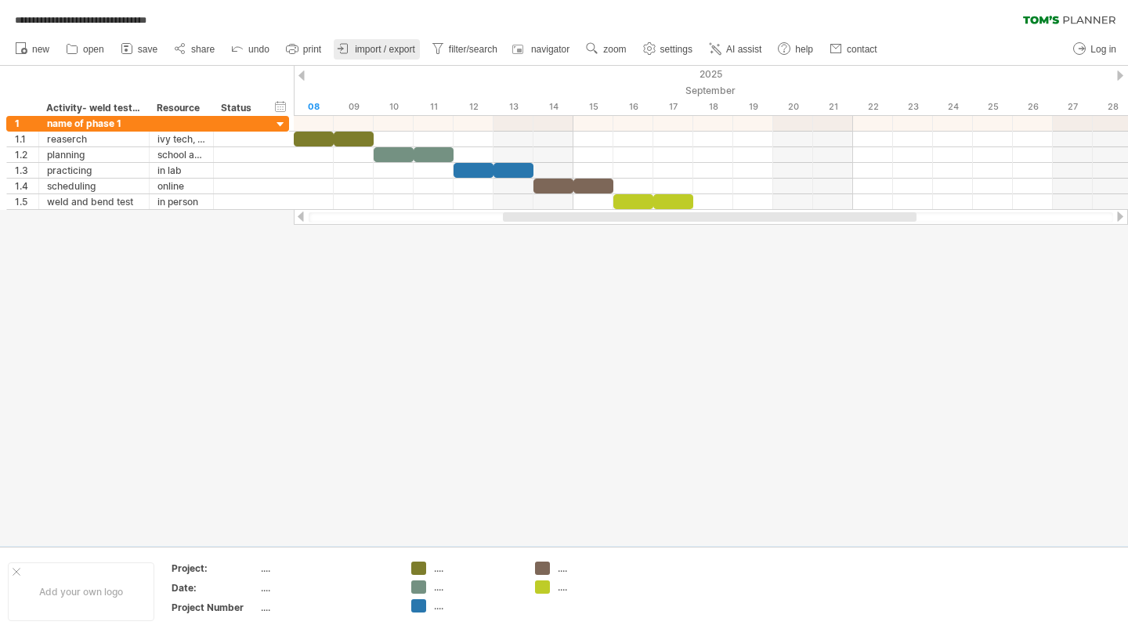
click at [395, 51] on span "import / export" at bounding box center [385, 49] width 60 height 11
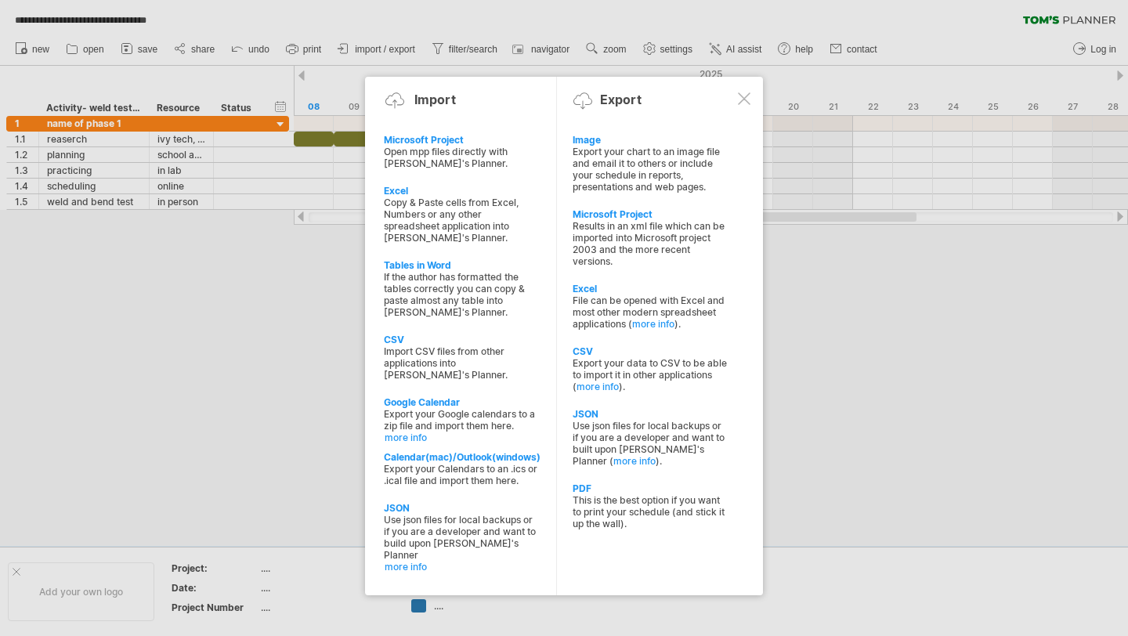
click at [742, 102] on div at bounding box center [744, 98] width 13 height 13
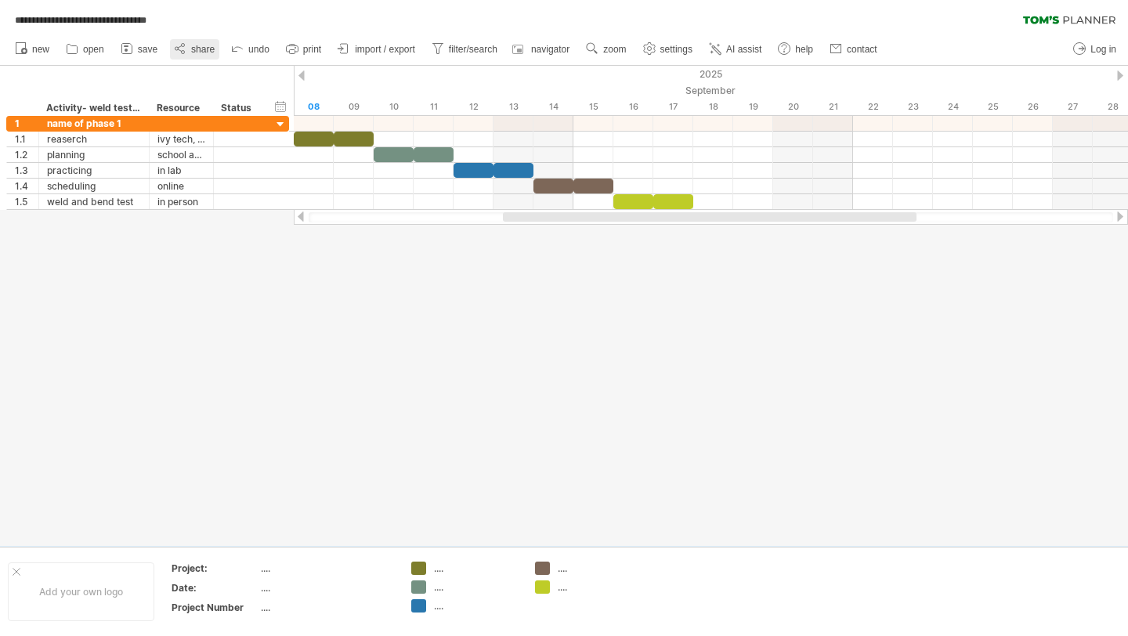
click at [216, 52] on link "share" at bounding box center [194, 49] width 49 height 20
